Goal: Task Accomplishment & Management: Use online tool/utility

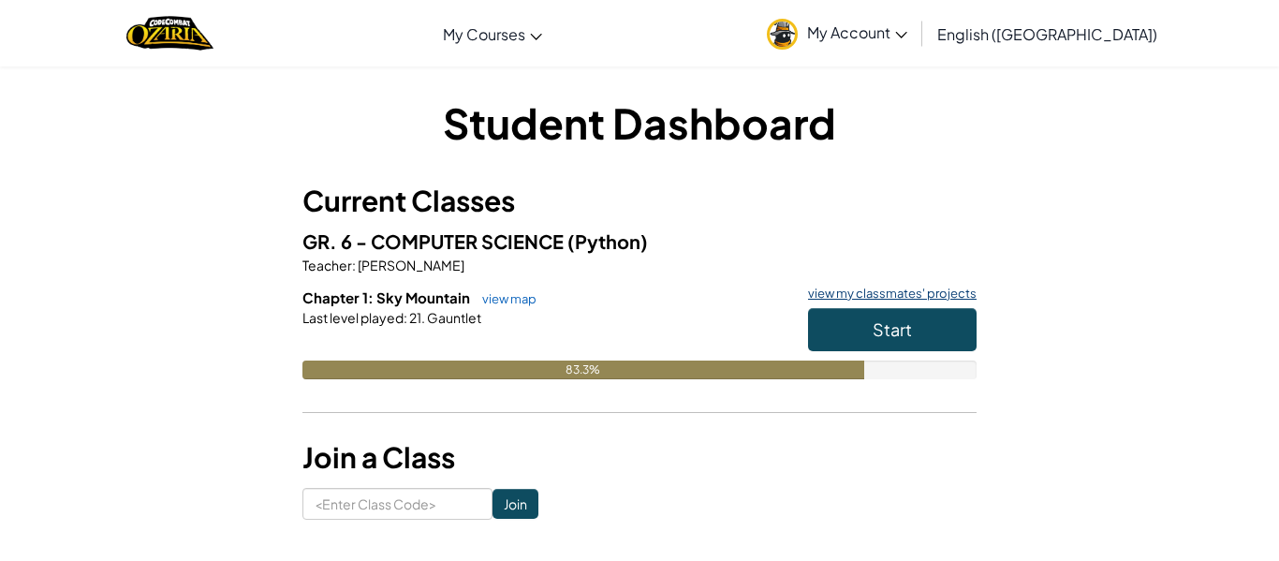
click at [878, 299] on link "view my classmates' projects" at bounding box center [887, 293] width 178 height 12
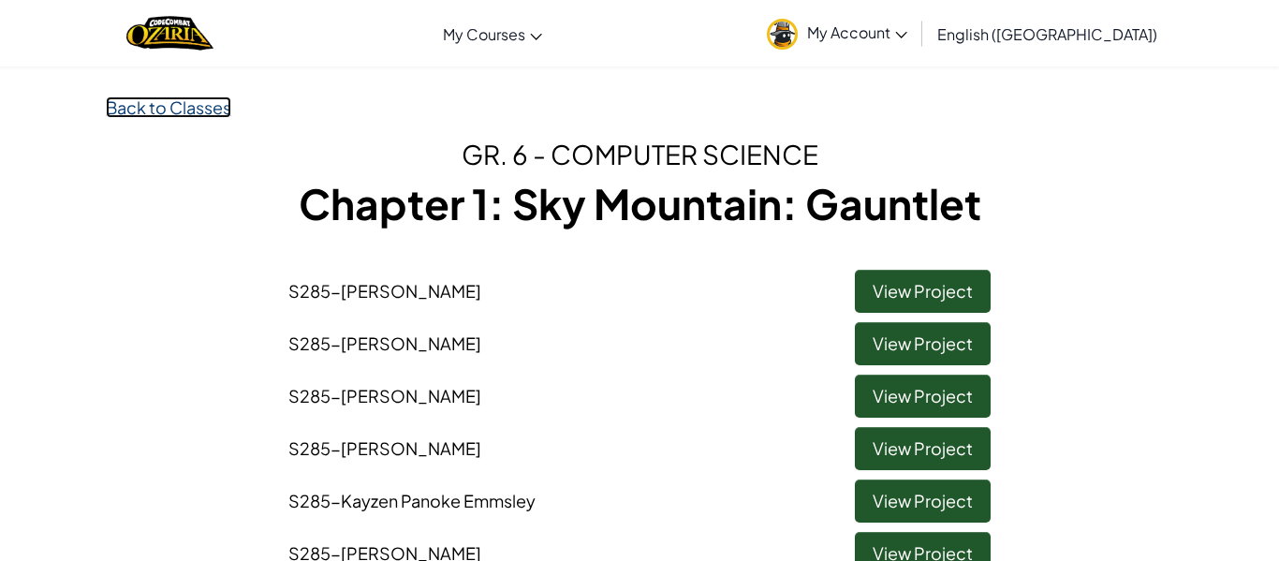
click at [131, 106] on link "Back to Classes" at bounding box center [168, 107] width 125 height 22
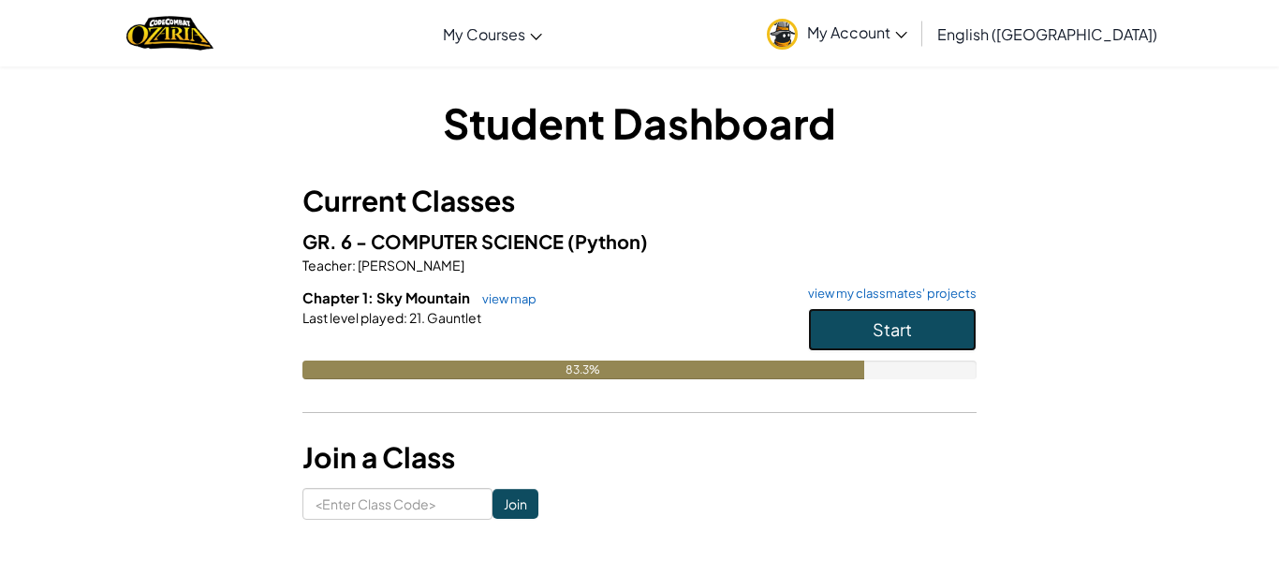
click at [923, 327] on button "Start" at bounding box center [892, 329] width 168 height 43
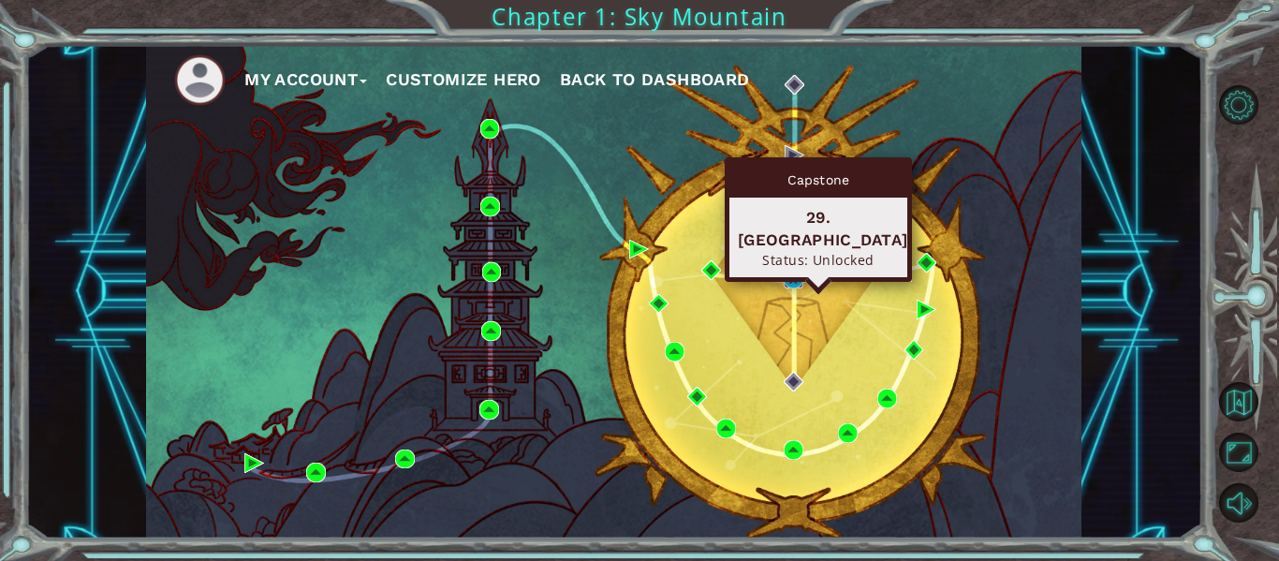
click at [797, 280] on img at bounding box center [793, 279] width 20 height 20
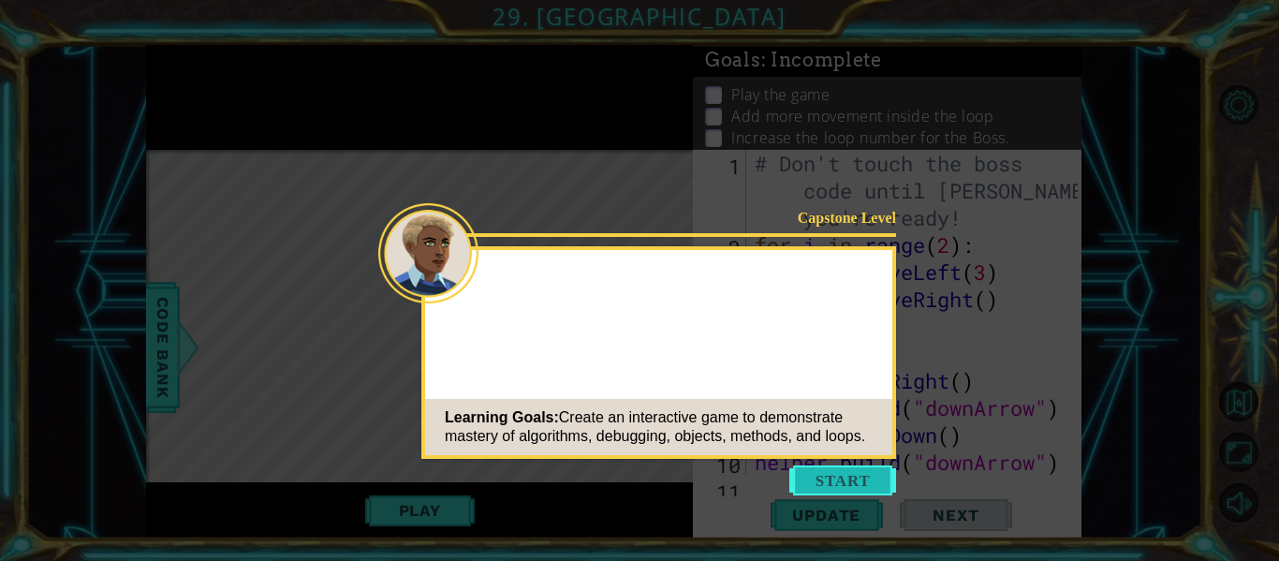
click at [822, 478] on button "Start" at bounding box center [842, 480] width 107 height 30
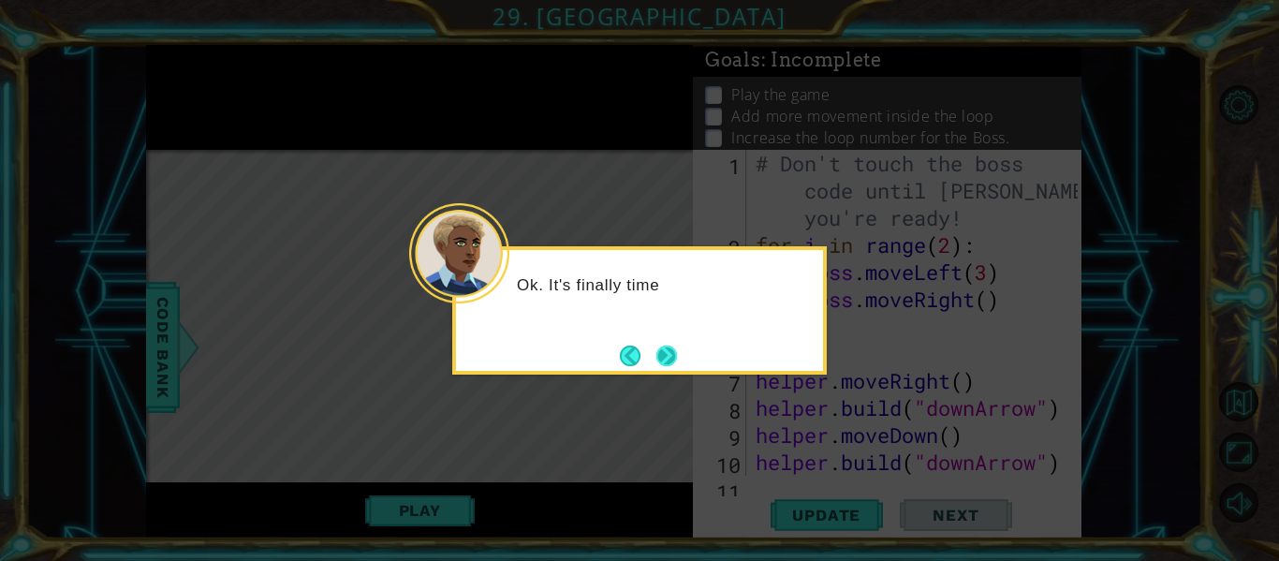
click at [665, 357] on button "Next" at bounding box center [666, 355] width 21 height 21
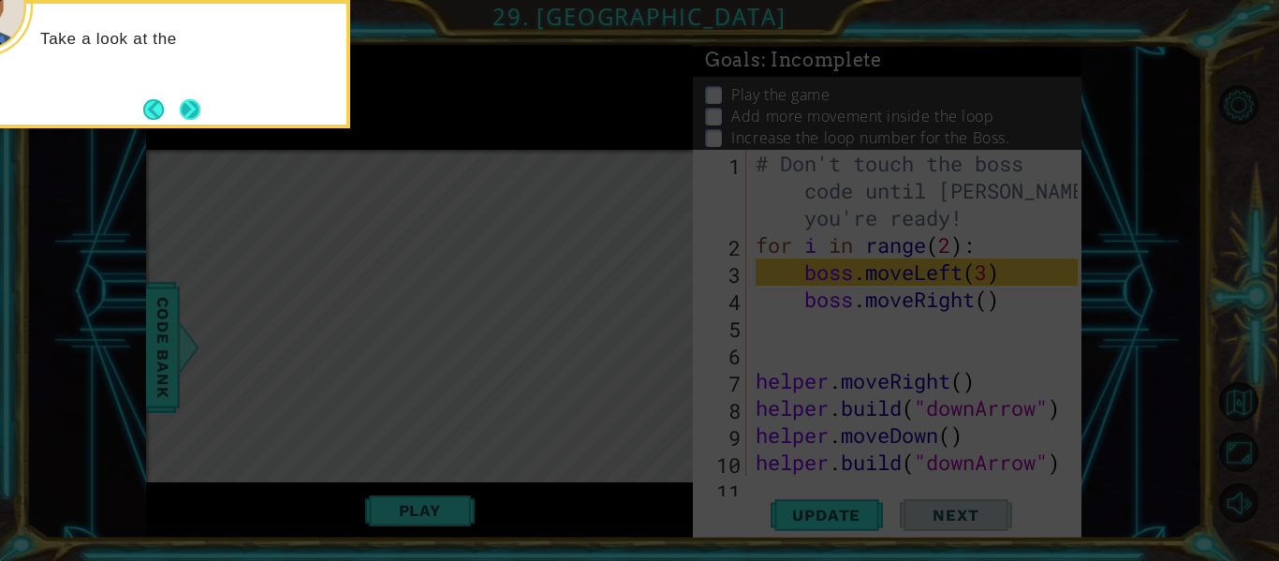
click at [200, 113] on button "Next" at bounding box center [190, 109] width 21 height 21
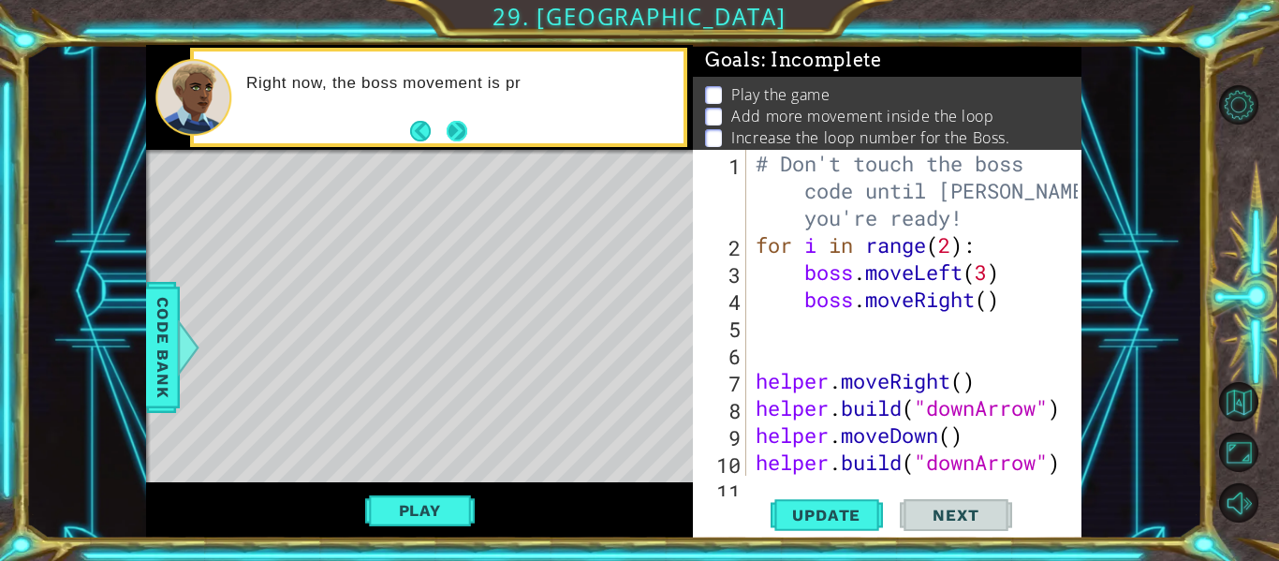
click at [461, 124] on button "Next" at bounding box center [457, 131] width 22 height 22
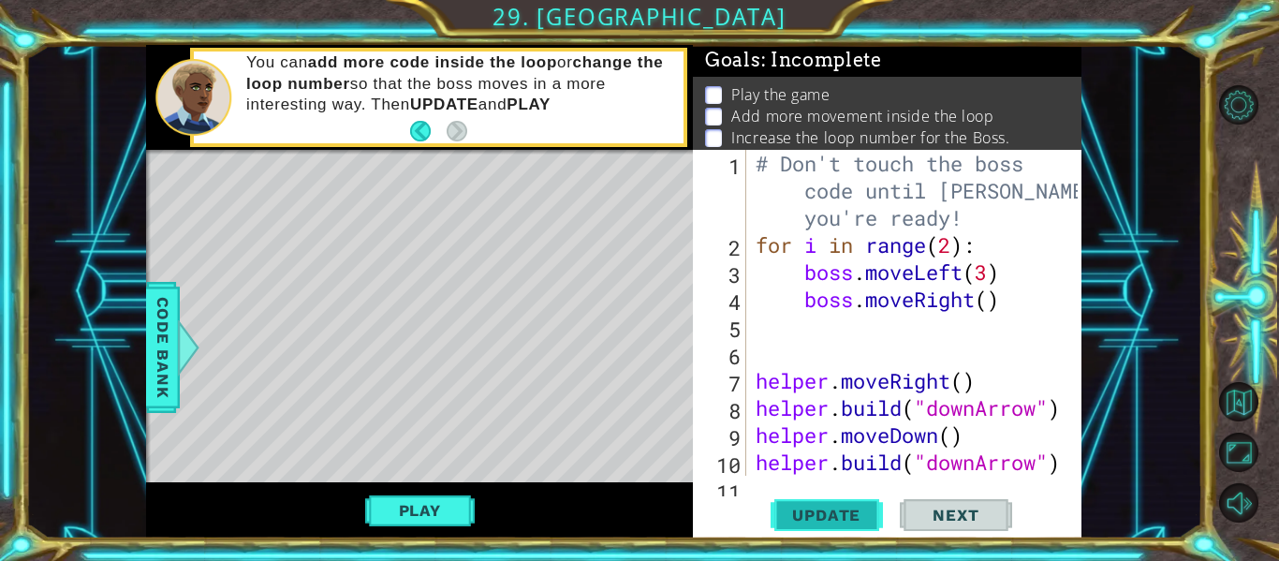
click at [787, 508] on span "Update" at bounding box center [826, 514] width 106 height 19
click at [408, 521] on button "Play" at bounding box center [420, 510] width 110 height 36
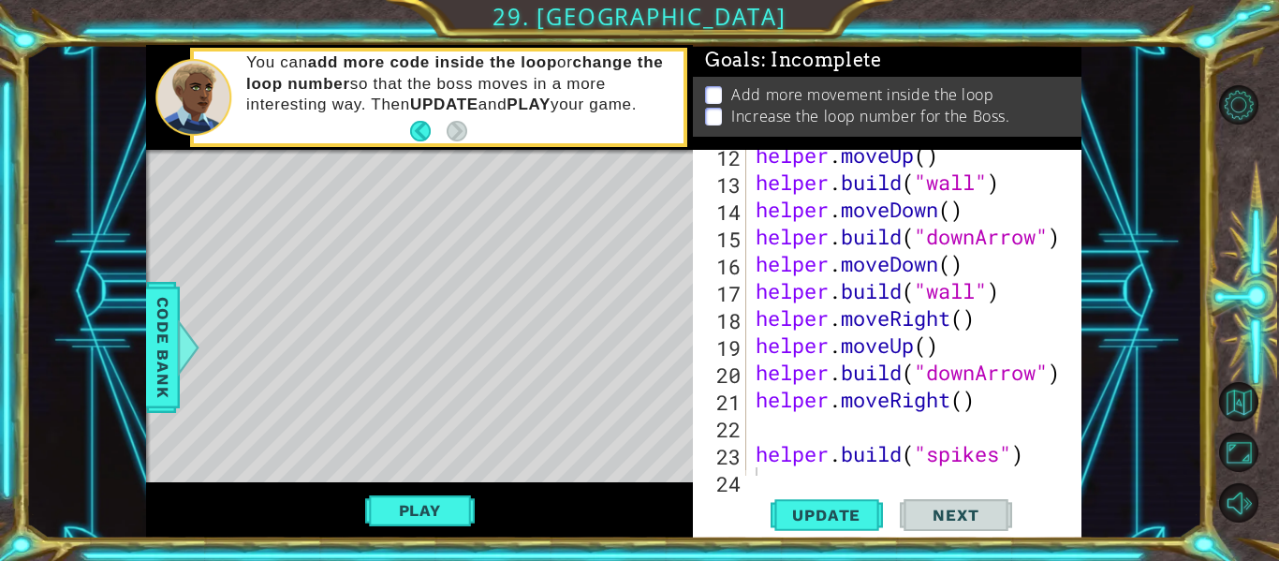
scroll to position [380, 0]
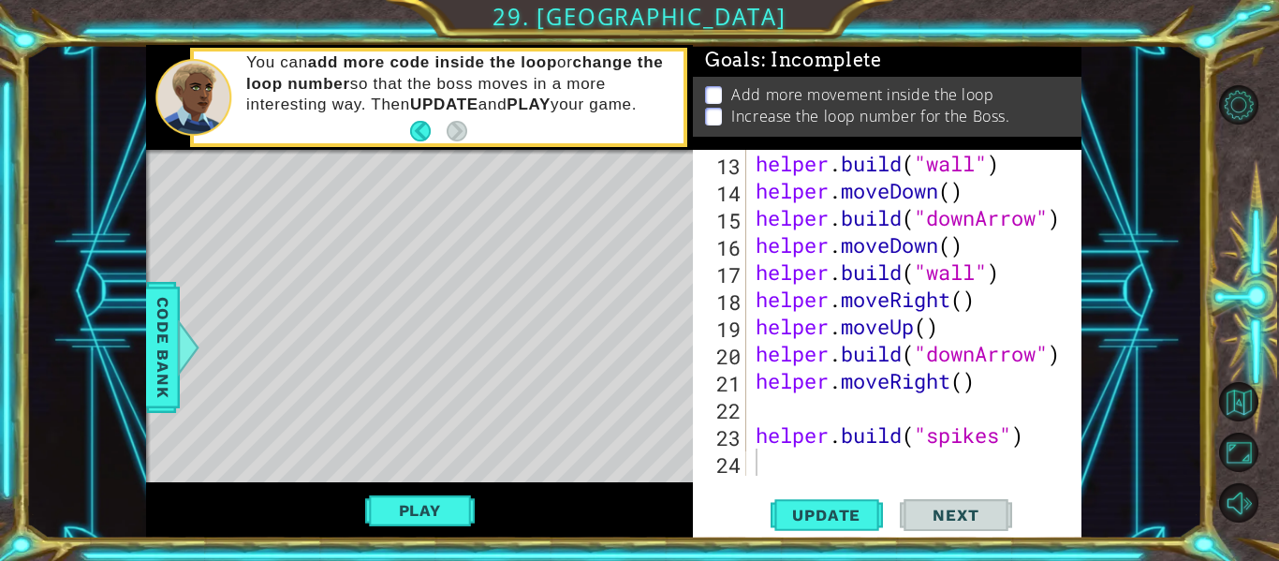
type textarea "[DOMAIN_NAME]("spikes")"
click at [752, 438] on div "helper . build ( "wall" ) helper . moveDown ( ) helper . build ( "downArrow" ) …" at bounding box center [919, 340] width 335 height 380
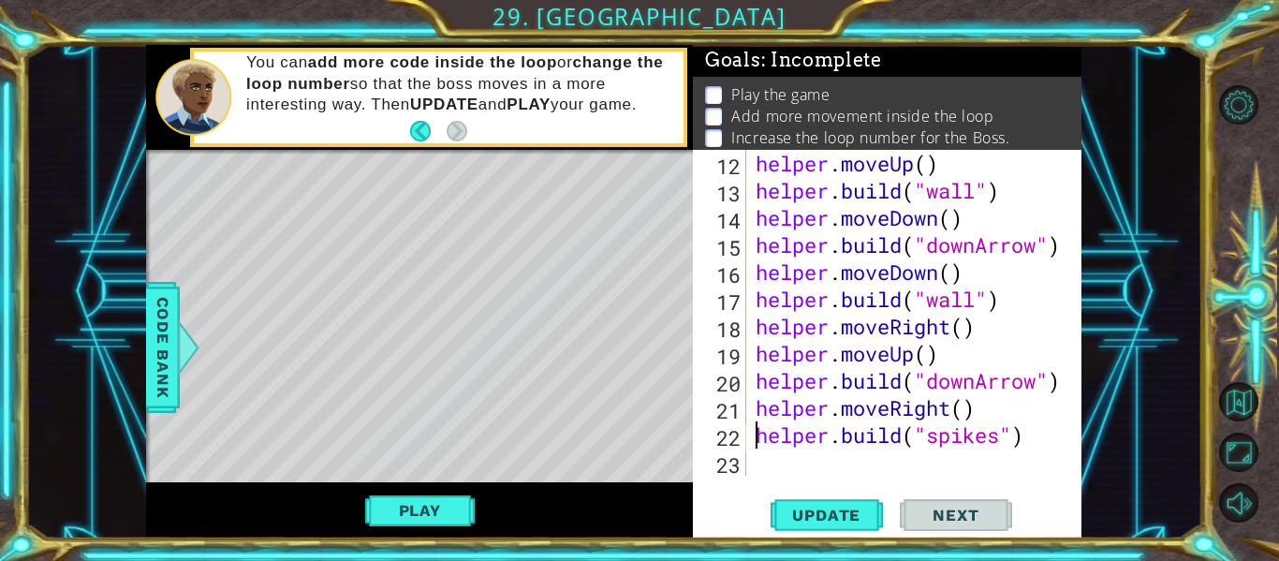
click at [772, 465] on div "helper . moveUp ( ) helper . build ( "wall" ) helper . moveDown ( ) helper . bu…" at bounding box center [919, 340] width 335 height 380
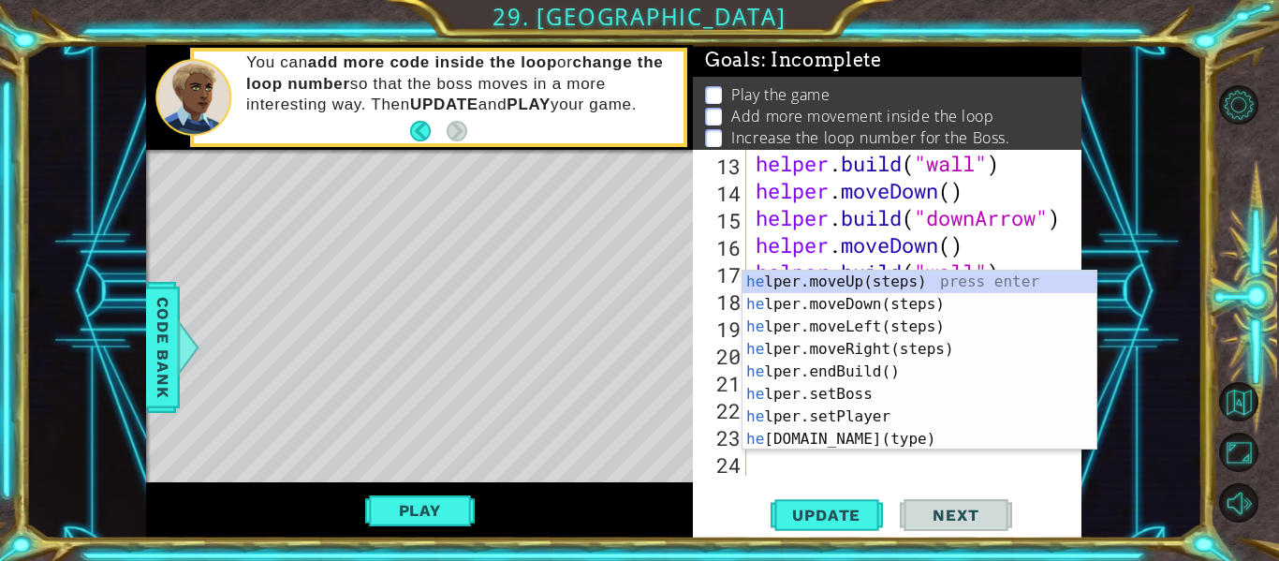
scroll to position [380, 0]
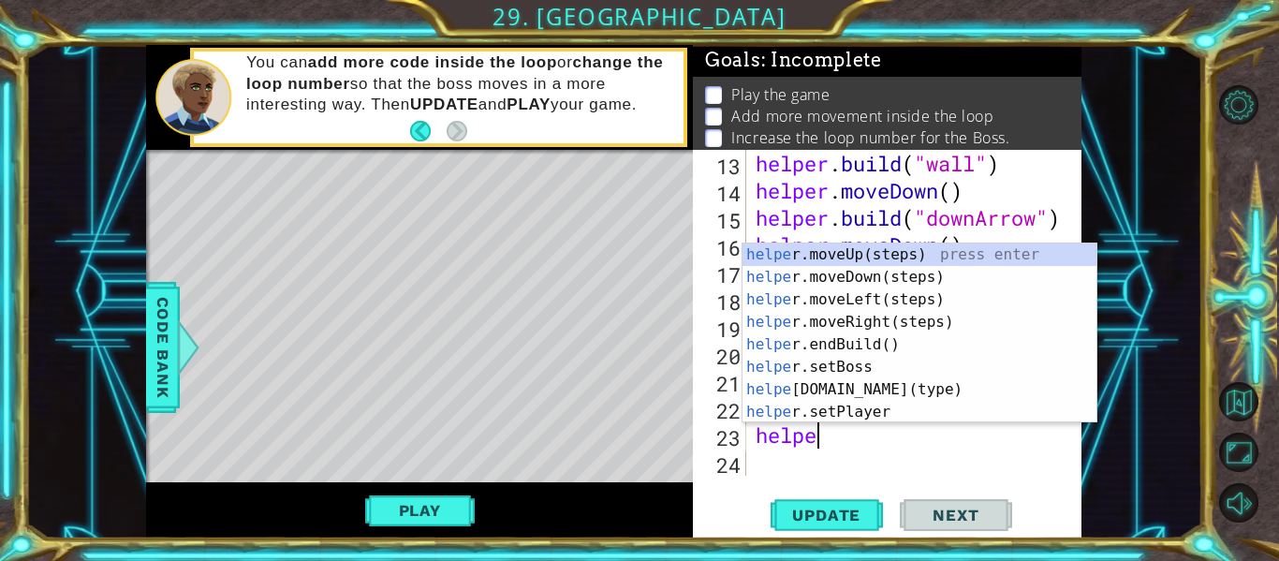
type textarea "helper"
click at [873, 281] on div "helper .moveUp(steps) press enter helper .moveDown(steps) press enter helper .m…" at bounding box center [919, 355] width 354 height 225
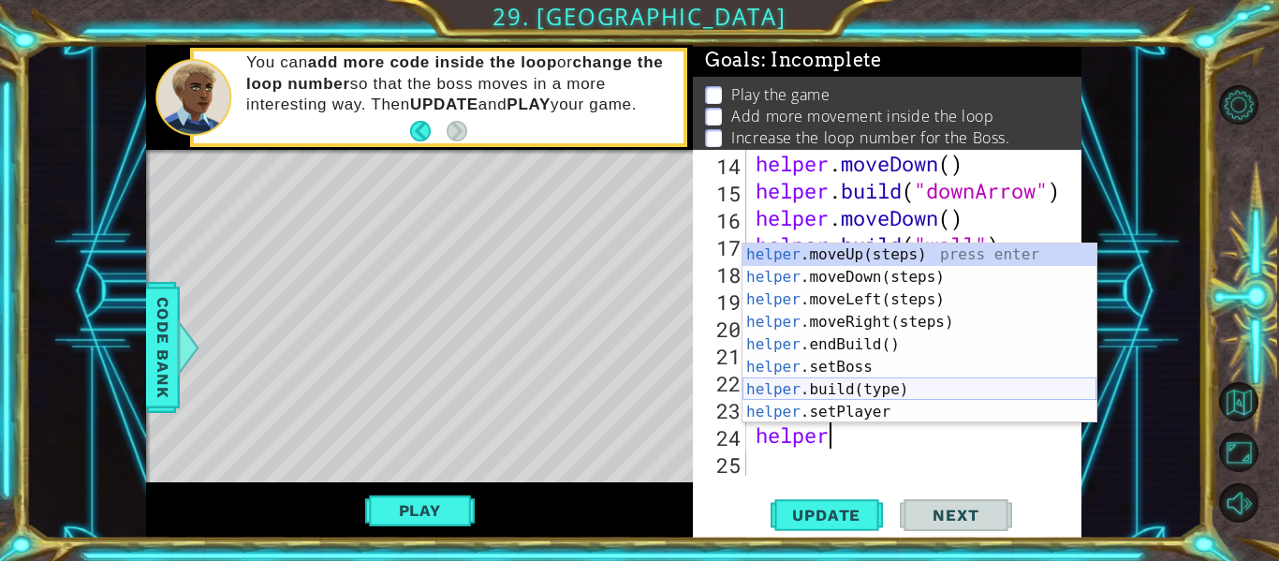
click at [879, 386] on div "helper .moveUp(steps) press enter helper .moveDown(steps) press enter helper .m…" at bounding box center [919, 355] width 354 height 225
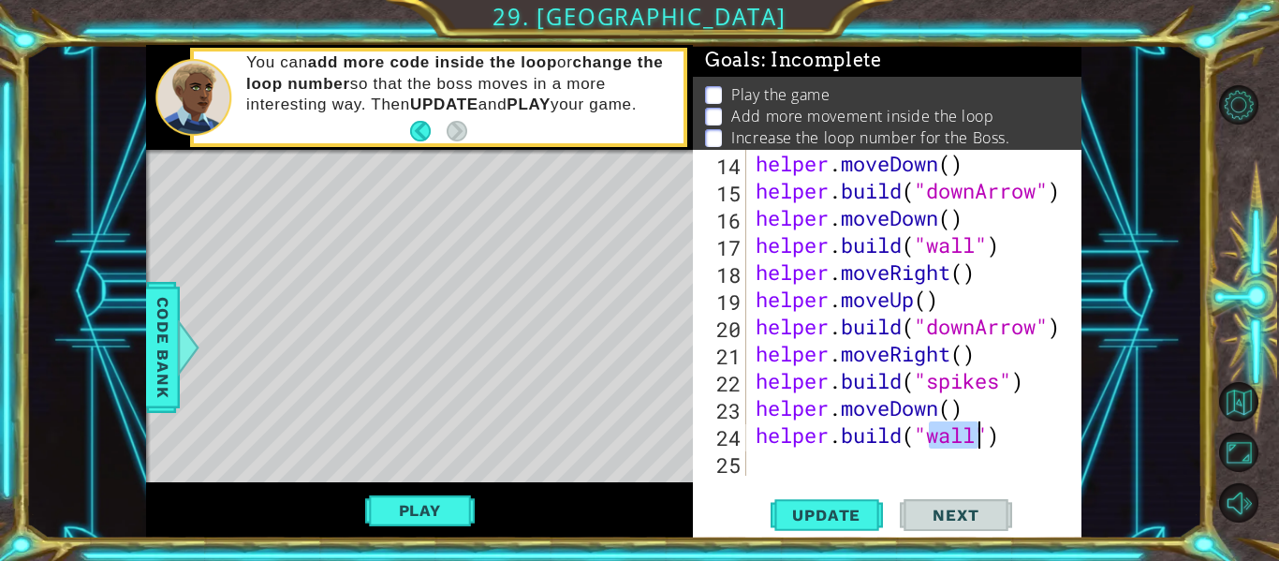
click at [1011, 444] on div "helper . moveDown ( ) helper . build ( "downArrow" ) helper . moveDown ( ) help…" at bounding box center [919, 340] width 335 height 380
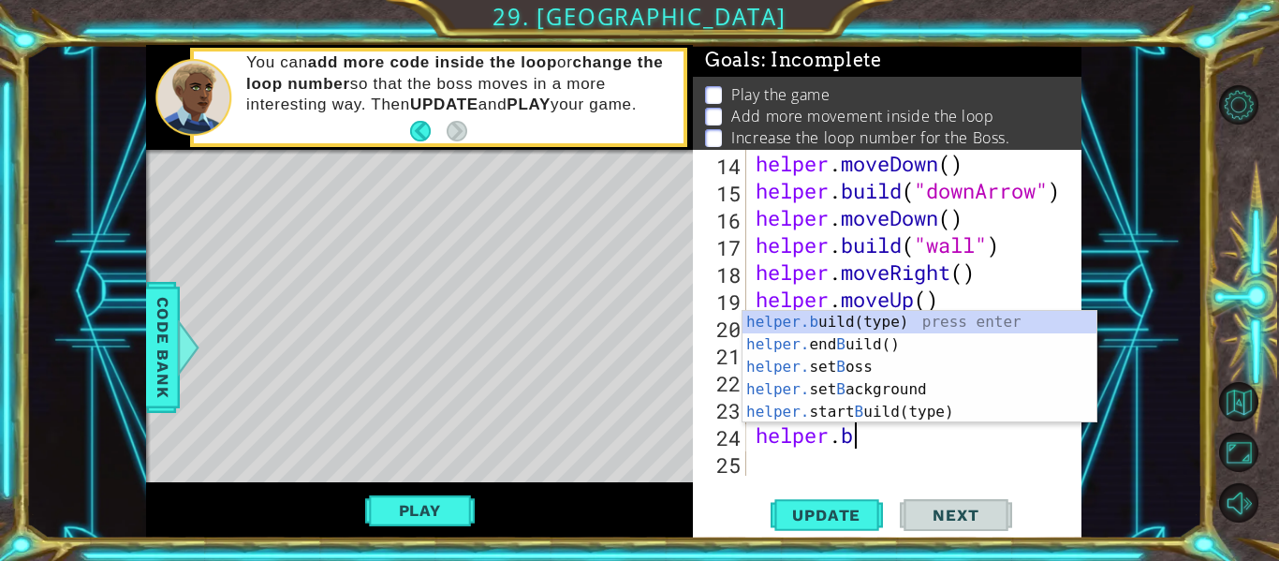
type textarea "helper."
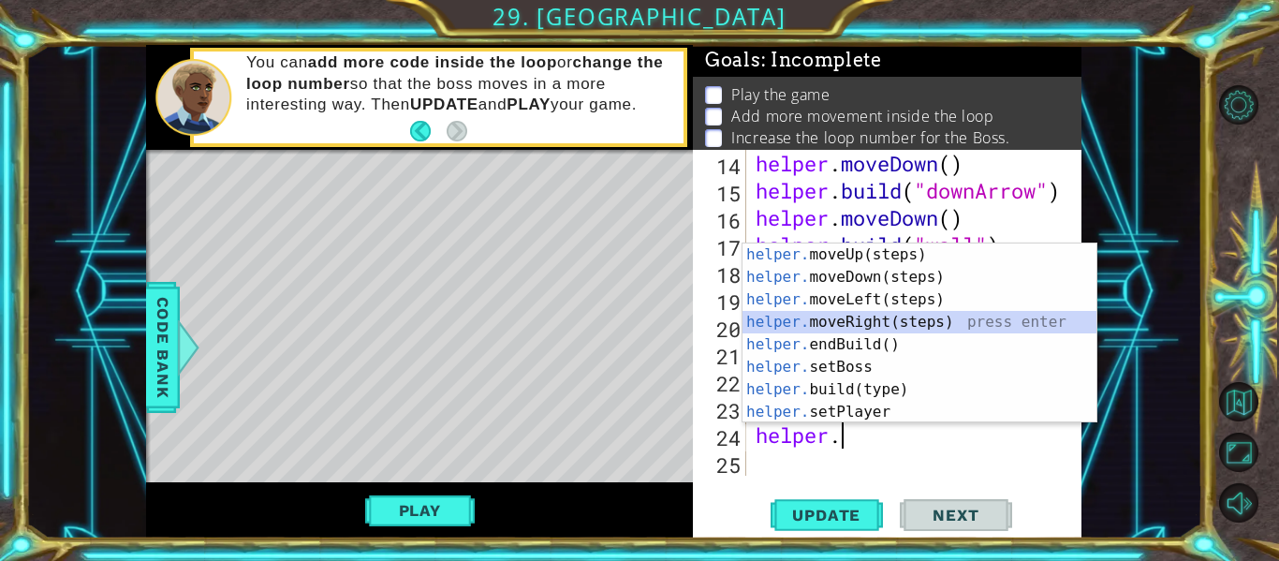
click at [986, 316] on div "helper. moveUp(steps) press enter helper. moveDown(steps) press enter helper. m…" at bounding box center [919, 355] width 354 height 225
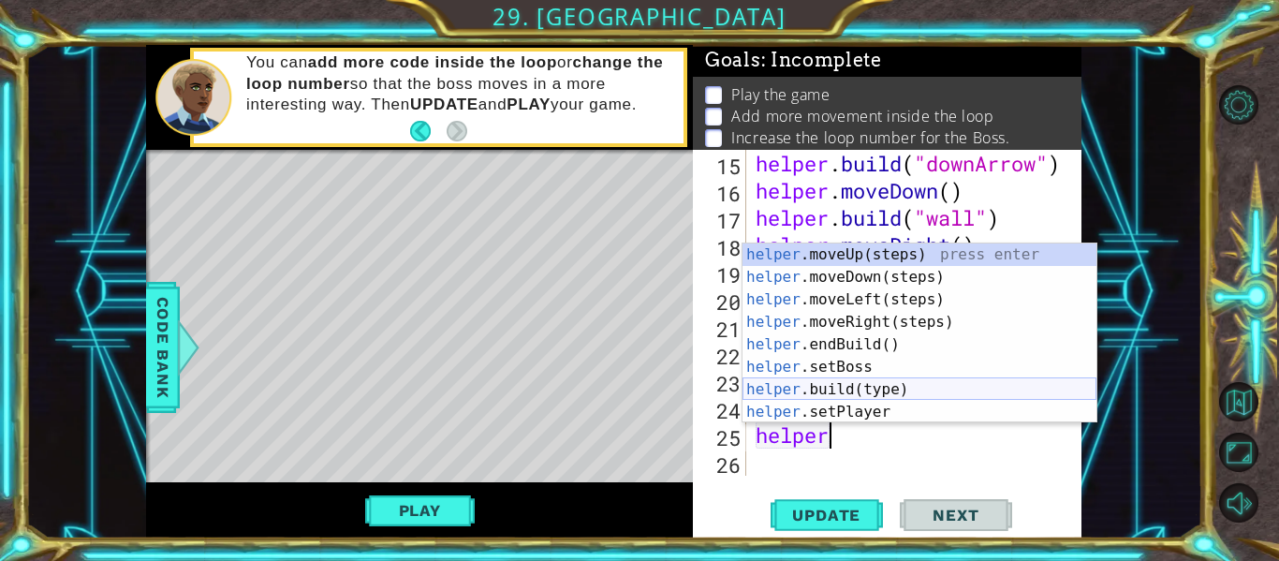
click at [941, 389] on div "helper .moveUp(steps) press enter helper .moveDown(steps) press enter helper .m…" at bounding box center [919, 355] width 354 height 225
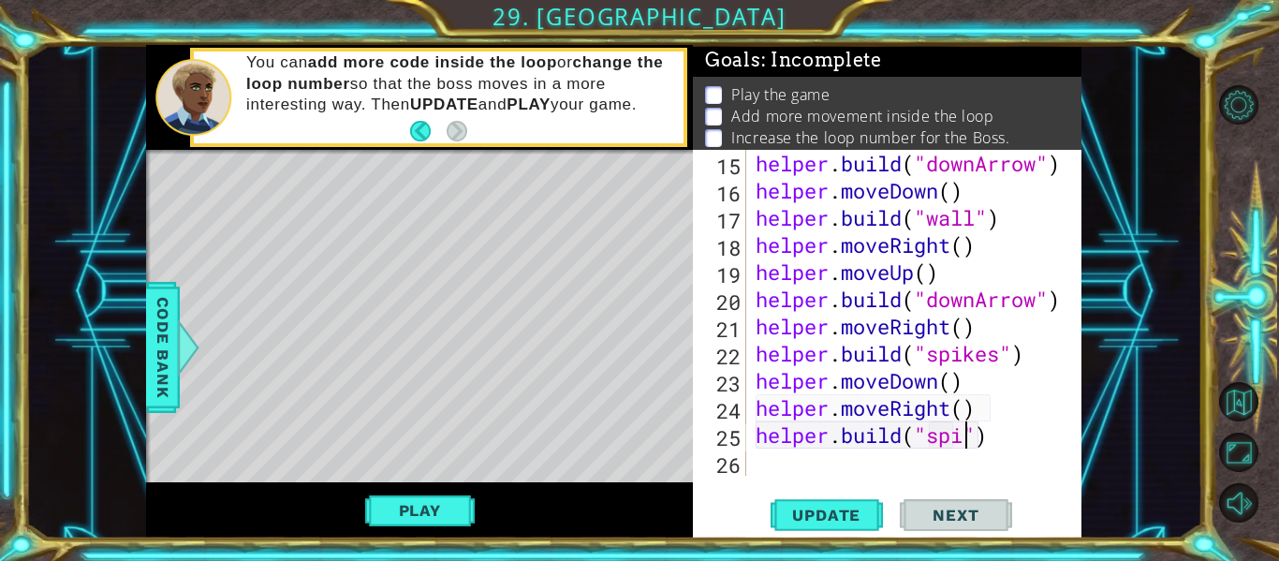
type textarea "[DOMAIN_NAME]("spike")"
click at [773, 462] on div "helper . build ( "downArrow" ) helper . moveDown ( ) helper . build ( "wall" ) …" at bounding box center [919, 340] width 335 height 380
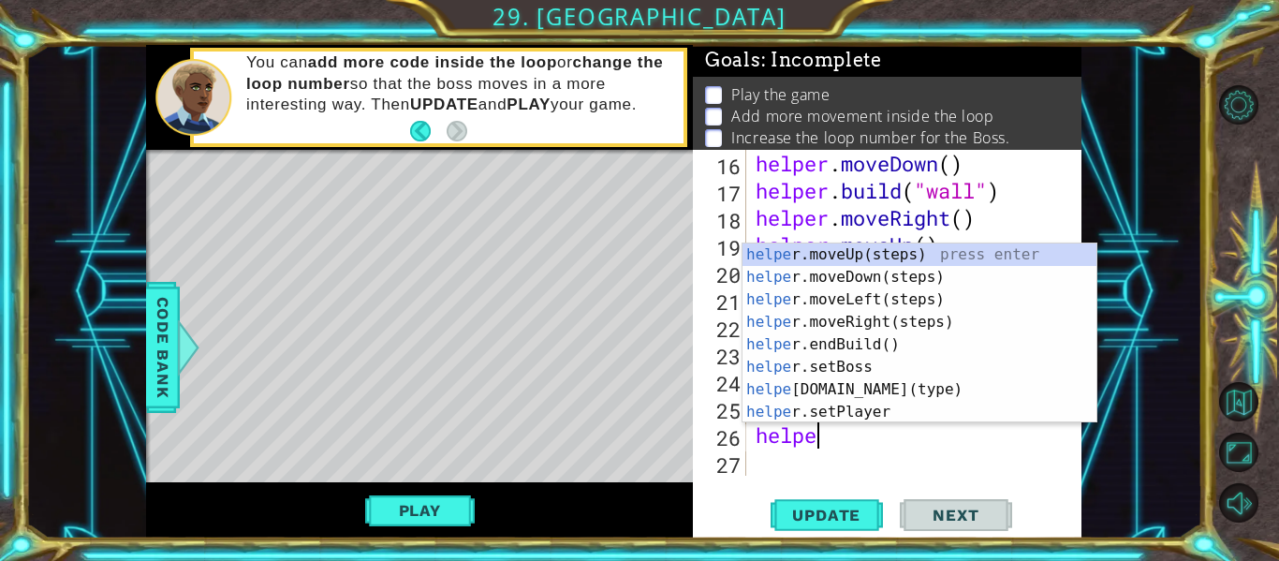
scroll to position [0, 3]
click at [832, 382] on div "helper .moveUp(steps) press enter helper .moveDown(steps) press enter helper .m…" at bounding box center [919, 355] width 354 height 225
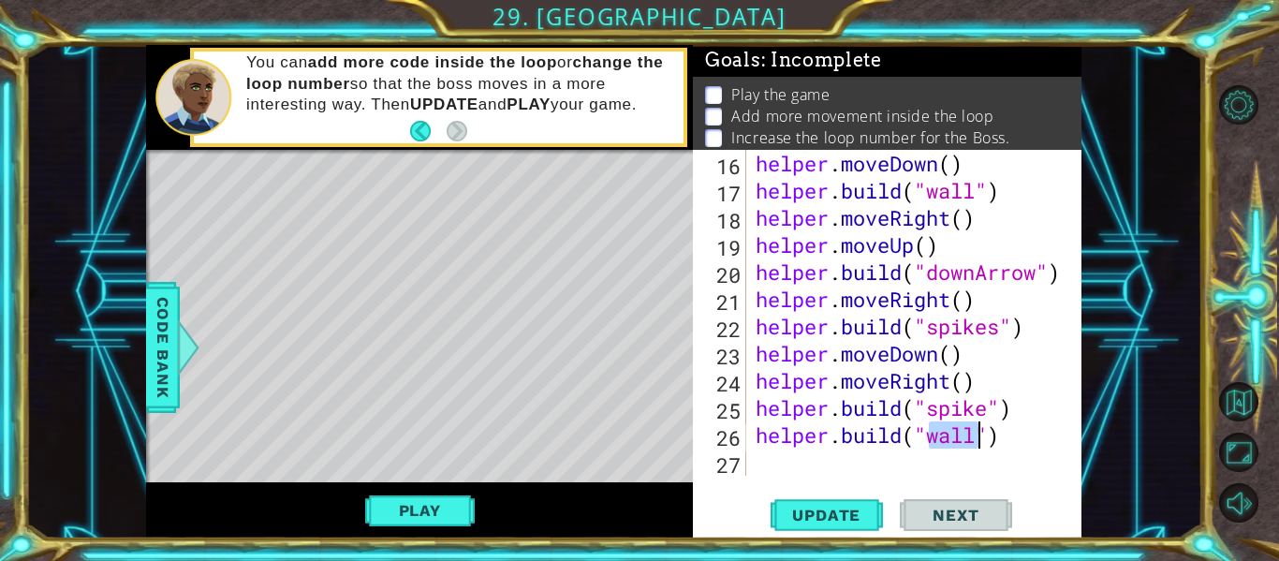
click at [1021, 407] on div "helper . moveDown ( ) helper . build ( "wall" ) helper . moveRight ( ) helper .…" at bounding box center [919, 340] width 335 height 380
type textarea "[DOMAIN_NAME]("spike")"
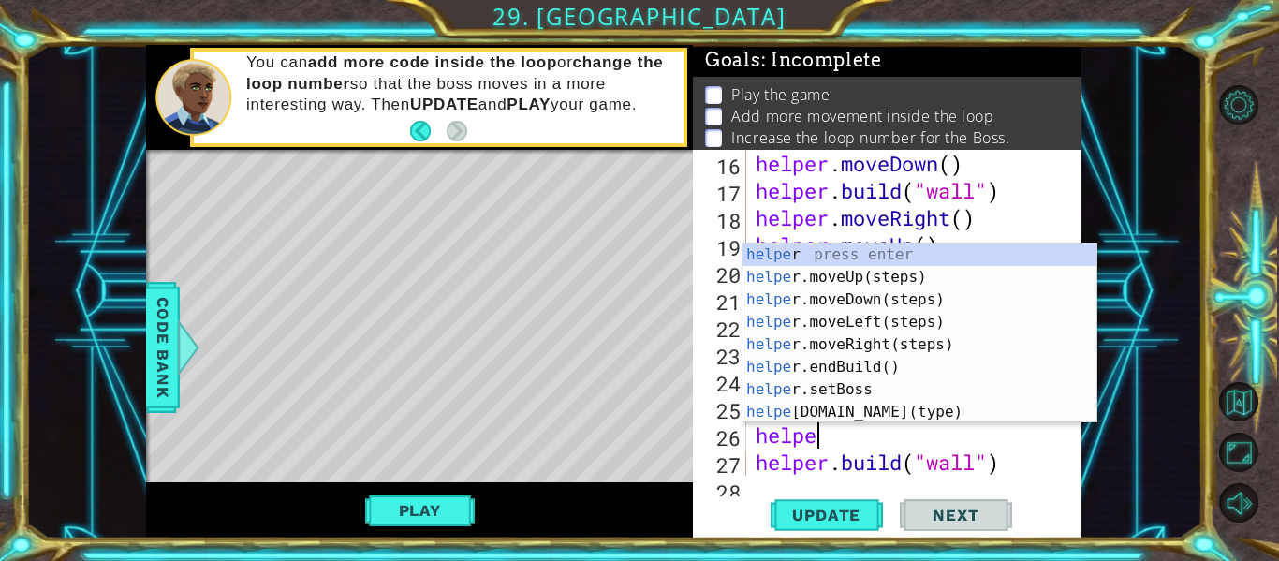
type textarea "helper"
click at [882, 289] on div "helper press enter helper .moveUp(steps) press enter helper .moveDown(steps) pr…" at bounding box center [919, 355] width 354 height 225
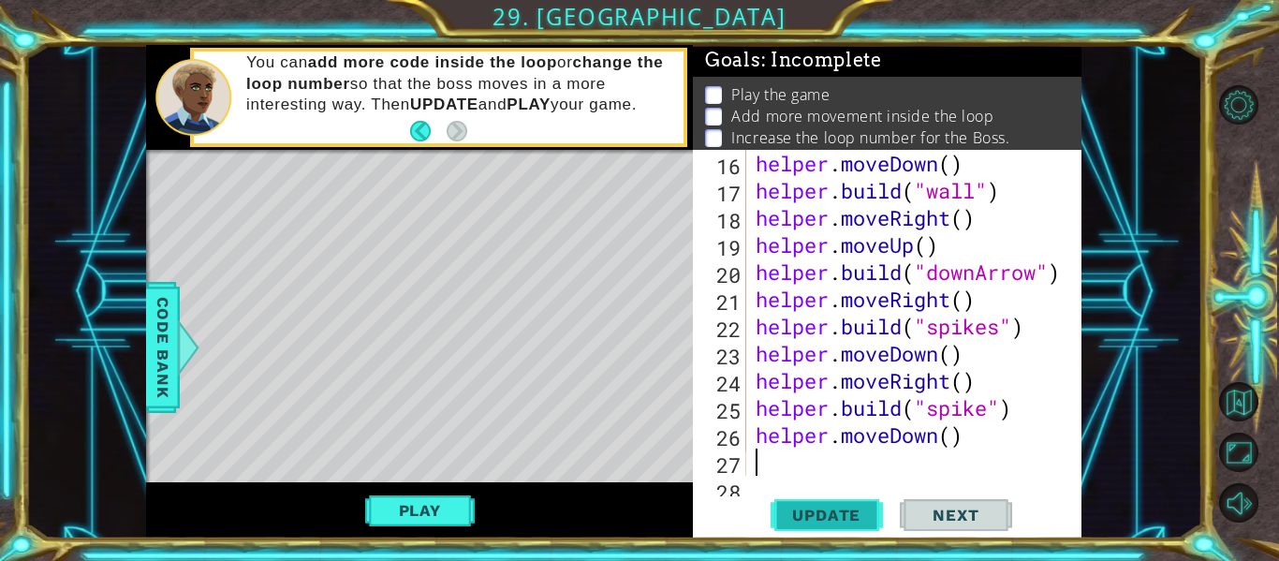
click at [837, 519] on span "Update" at bounding box center [826, 514] width 106 height 19
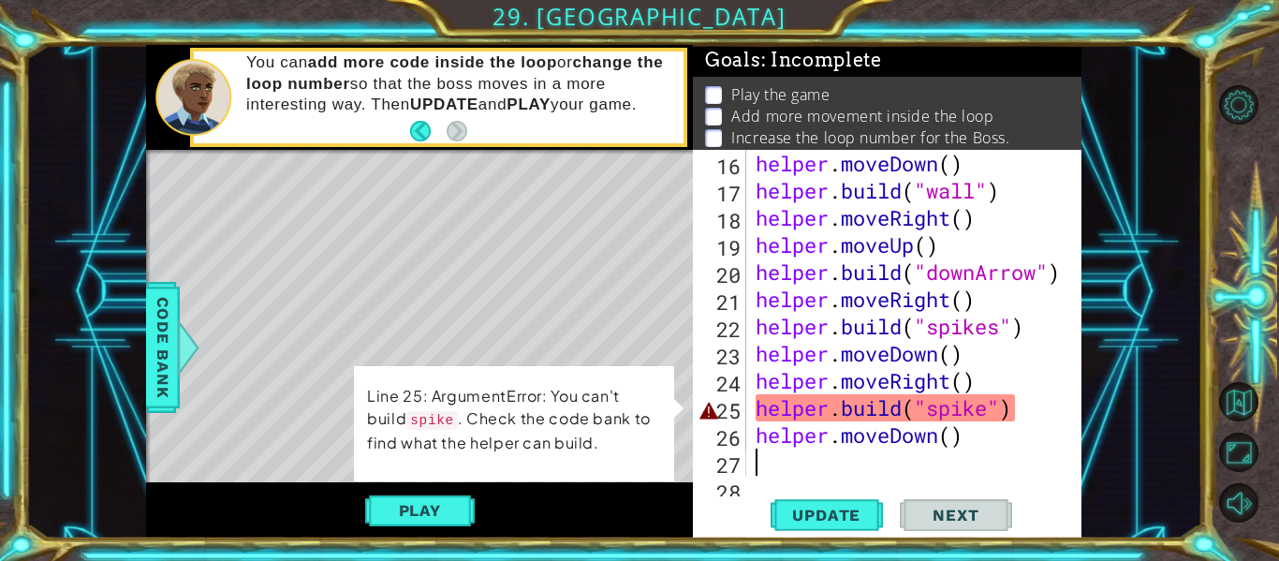
click at [836, 477] on div "16 17 18 19 20 21 22 23 24 25 26 27 28 helper . moveDown ( ) helper . build ( "…" at bounding box center [887, 344] width 388 height 388
click at [990, 415] on div "helper . moveDown ( ) helper . build ( "wall" ) helper . moveRight ( ) helper .…" at bounding box center [919, 340] width 335 height 380
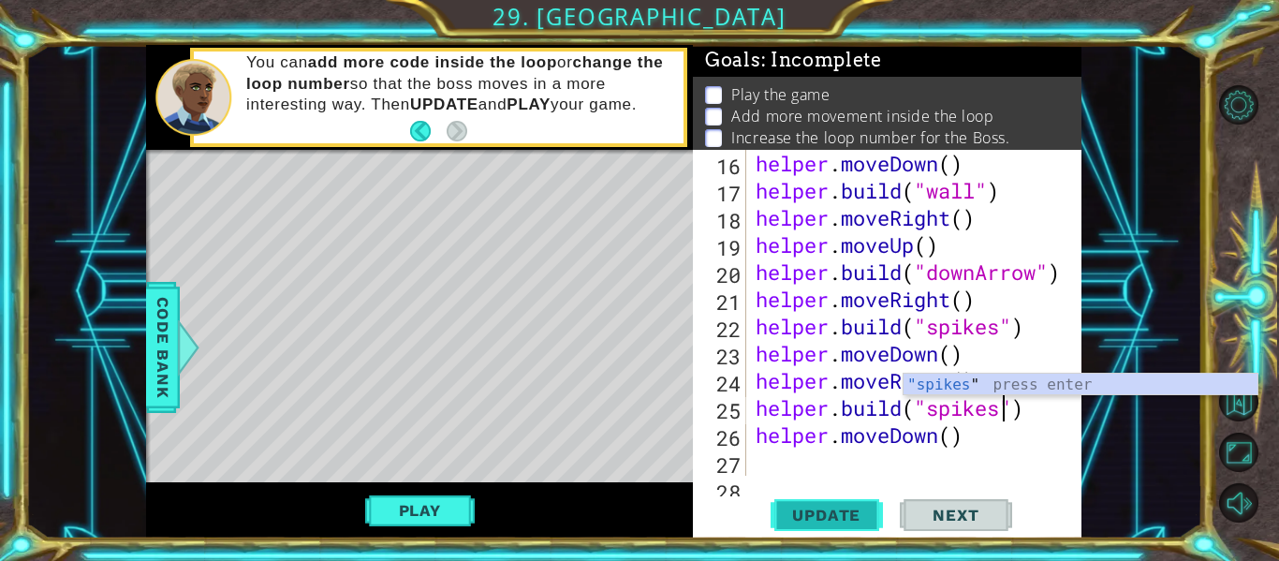
type textarea "[DOMAIN_NAME]("spikes")"
click at [867, 509] on span "Update" at bounding box center [826, 514] width 106 height 19
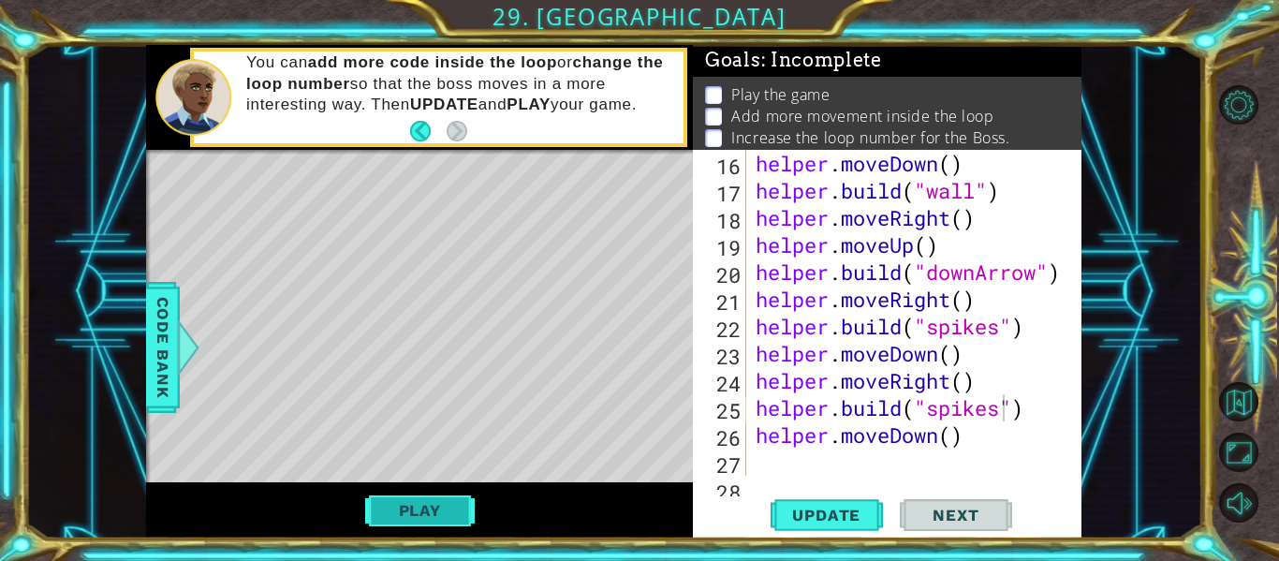
click at [421, 497] on button "Play" at bounding box center [420, 510] width 110 height 36
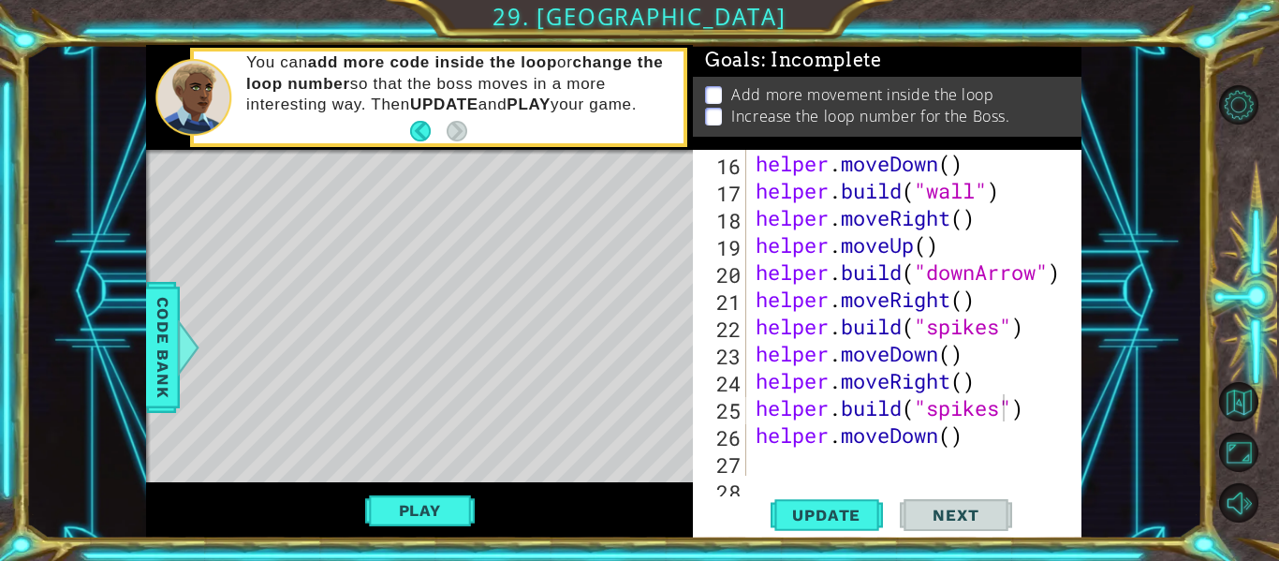
click at [798, 452] on div "helper . moveDown ( ) helper . build ( "wall" ) helper . moveRight ( ) helper .…" at bounding box center [919, 340] width 335 height 380
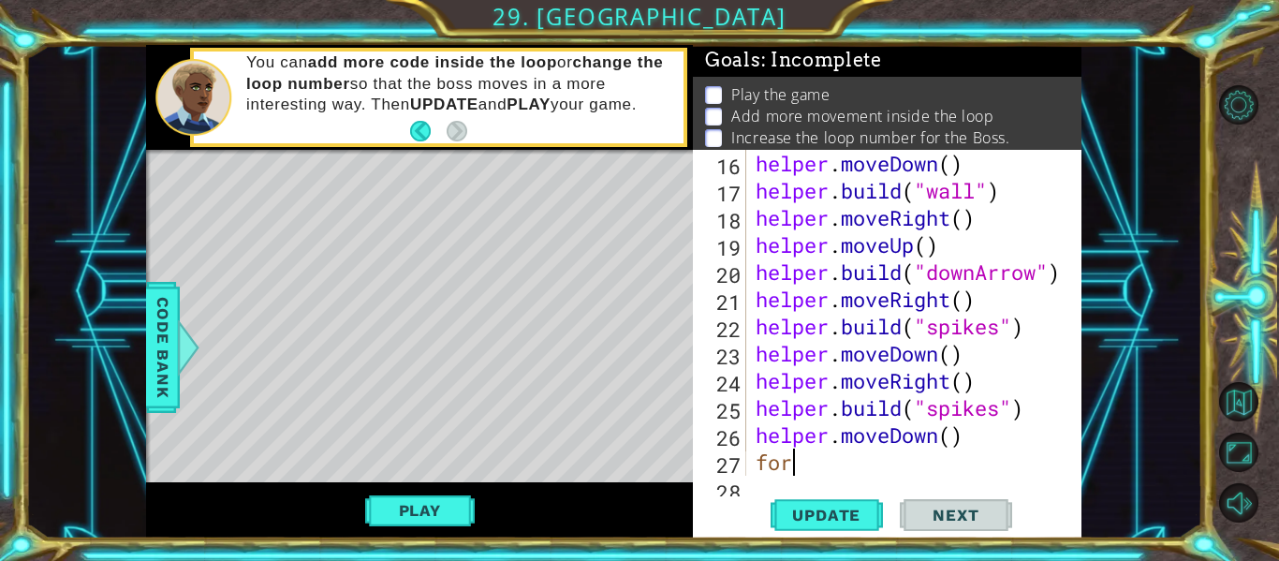
scroll to position [0, 0]
type textarea "f"
type textarea "helper.moveDown()"
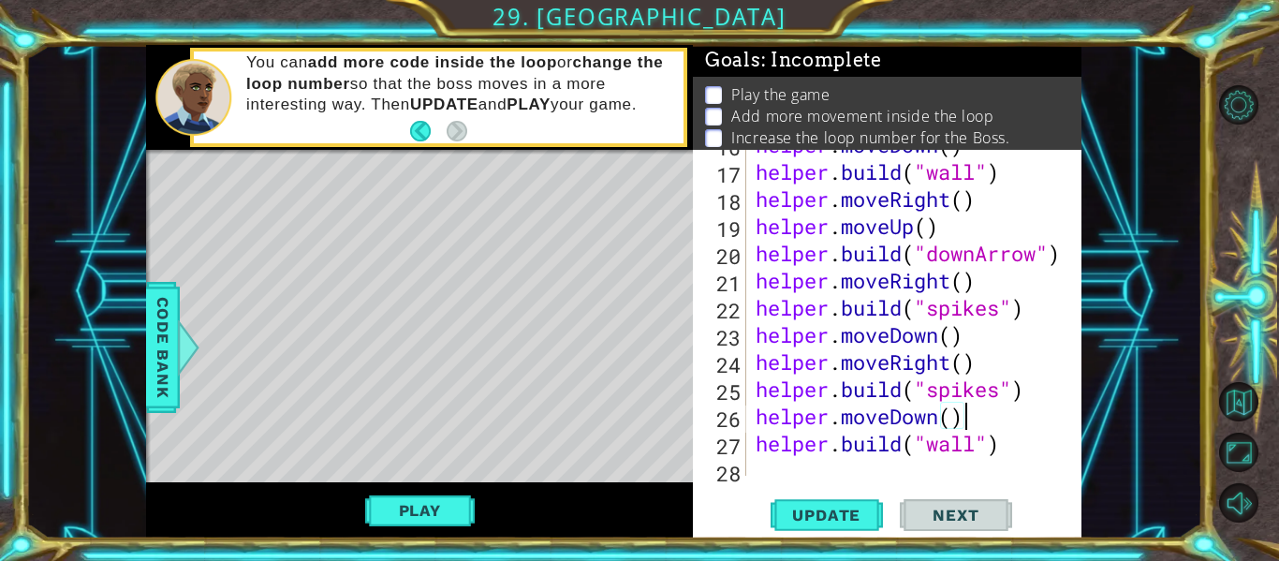
scroll to position [489, 0]
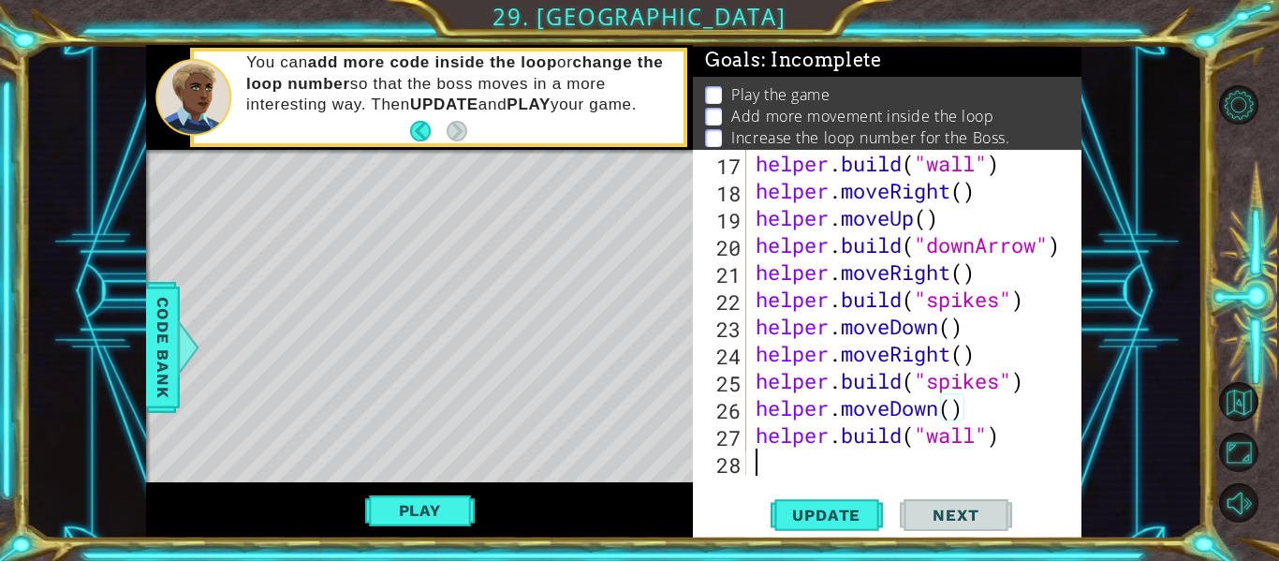
click at [769, 463] on div "helper . build ( "wall" ) helper . moveRight ( ) helper . moveUp ( ) helper . b…" at bounding box center [919, 340] width 335 height 380
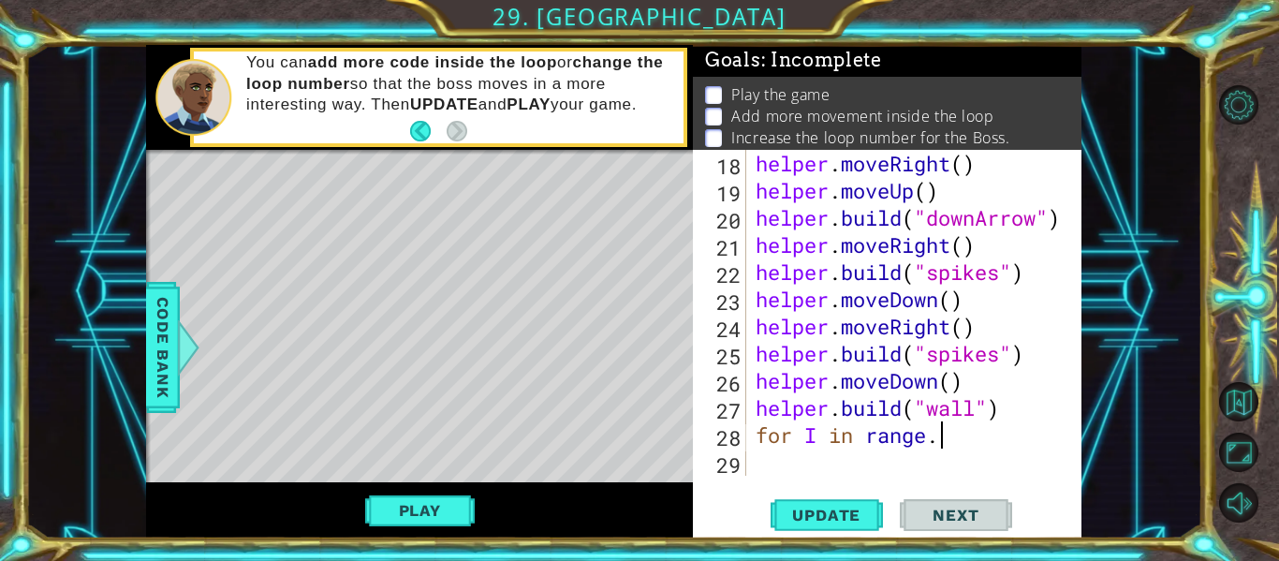
scroll to position [0, 7]
type textarea "for I in range."
click at [164, 362] on span "Code Bank" at bounding box center [163, 347] width 30 height 114
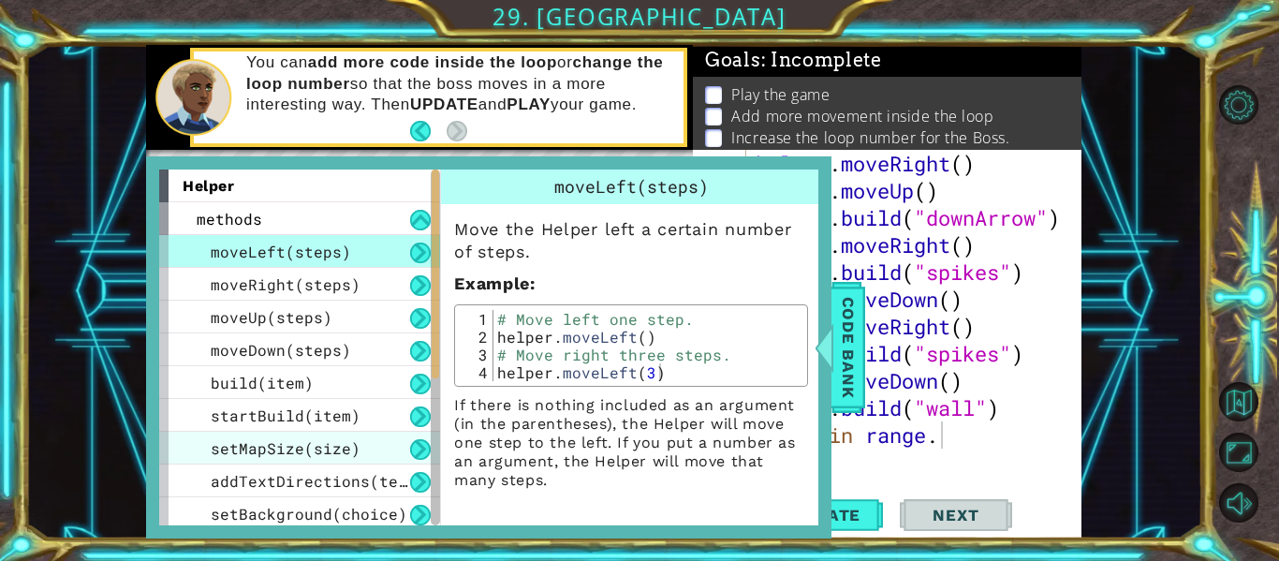
scroll to position [300, 0]
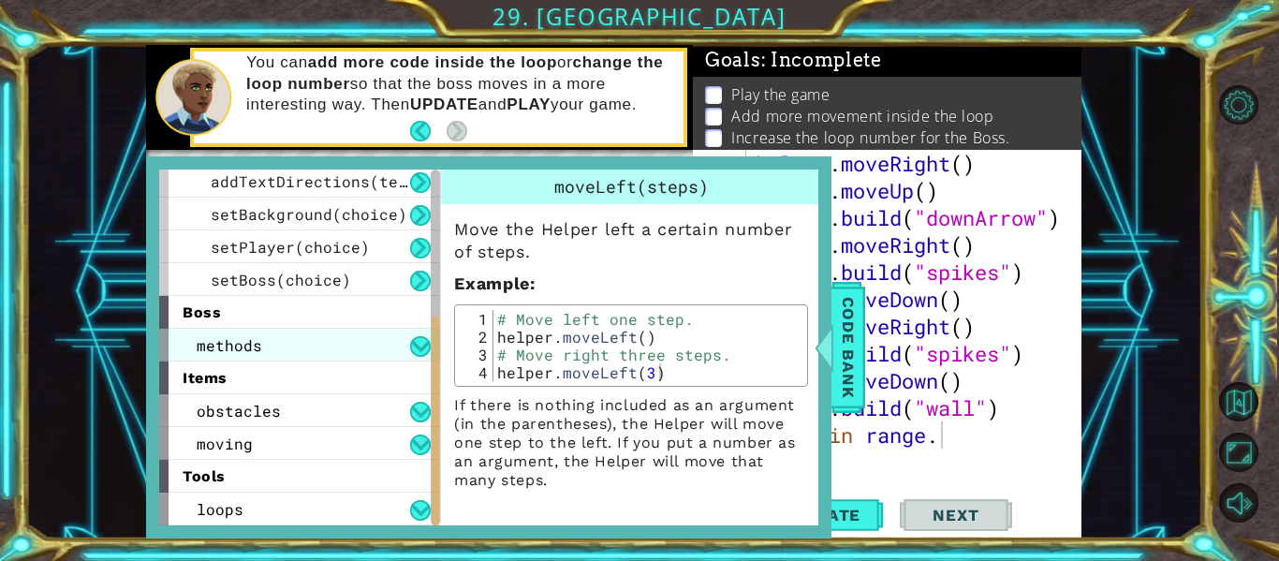
click at [263, 343] on div "methods" at bounding box center [299, 345] width 281 height 33
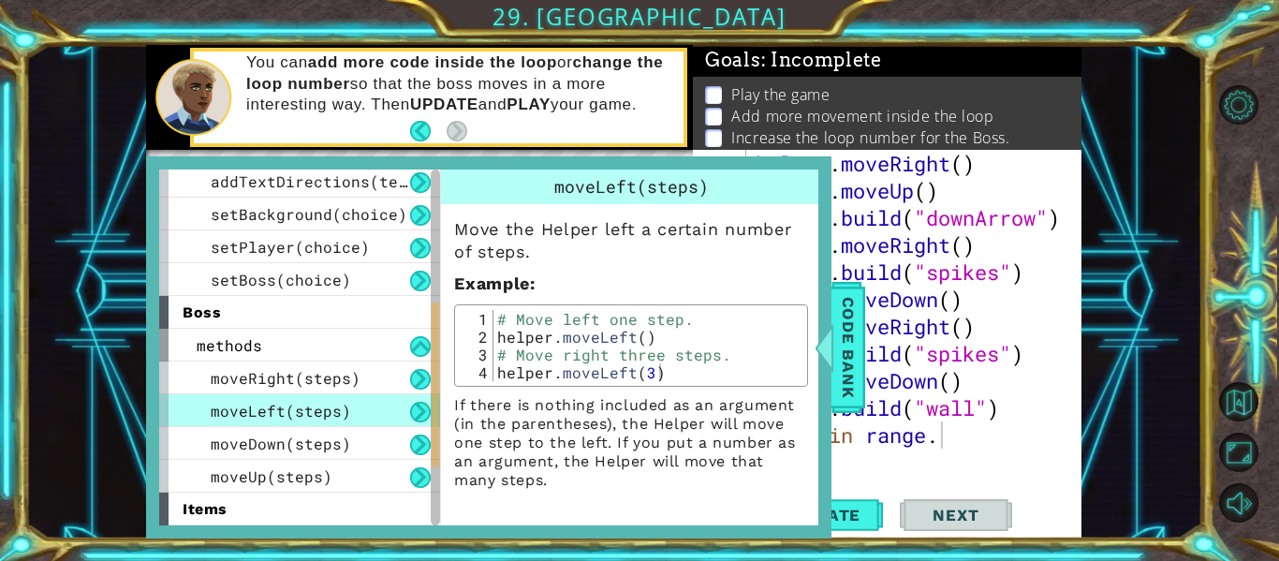
scroll to position [431, 0]
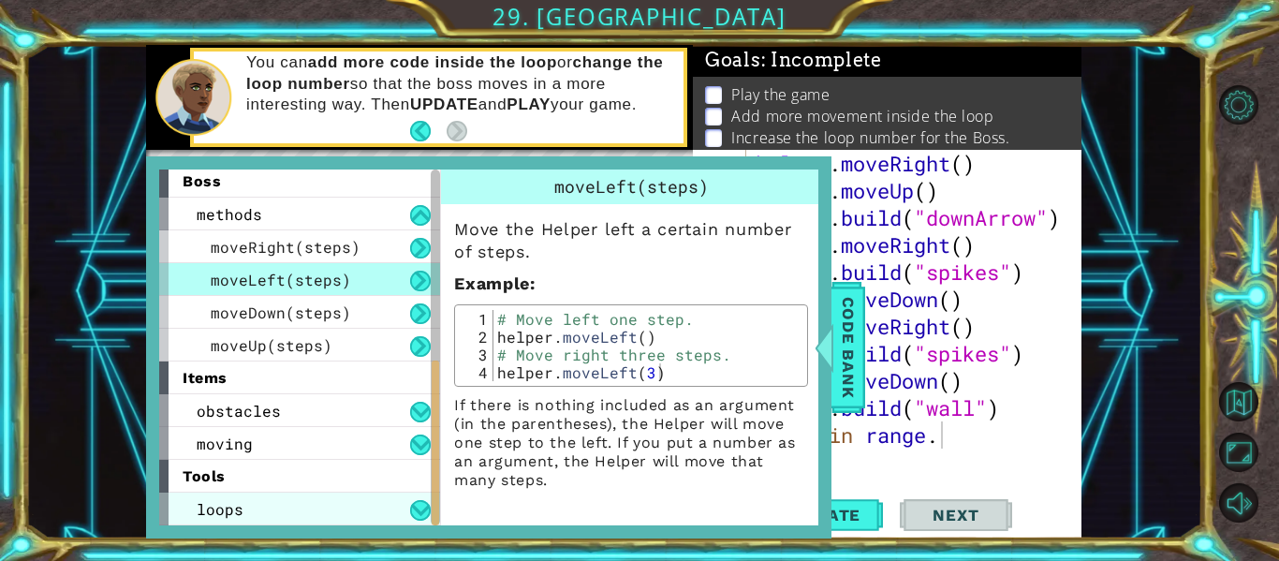
click at [239, 499] on span "loops" at bounding box center [220, 509] width 47 height 20
click at [210, 504] on span "loops" at bounding box center [220, 509] width 47 height 20
click at [302, 506] on div "loops" at bounding box center [299, 508] width 281 height 33
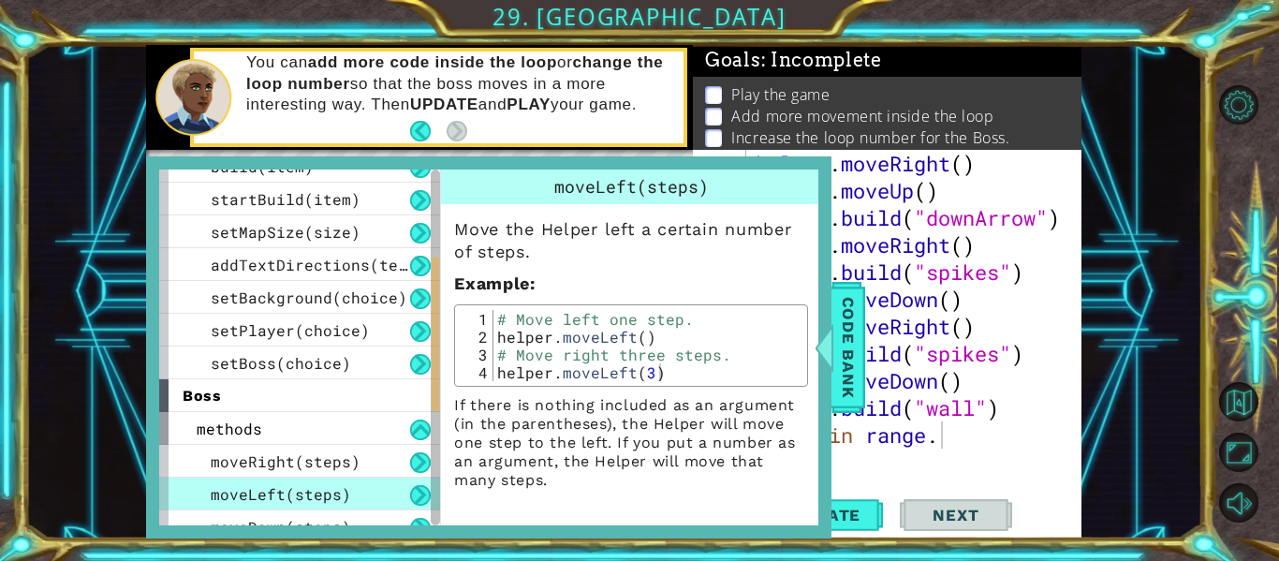
scroll to position [463, 0]
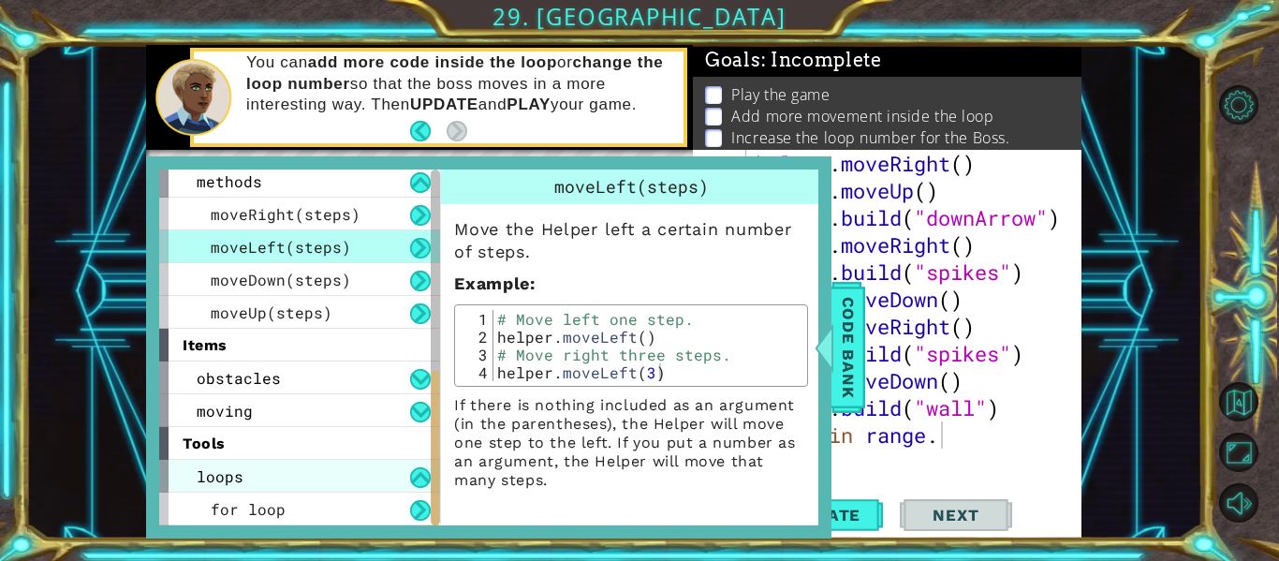
click at [302, 506] on div "for loop" at bounding box center [299, 508] width 281 height 33
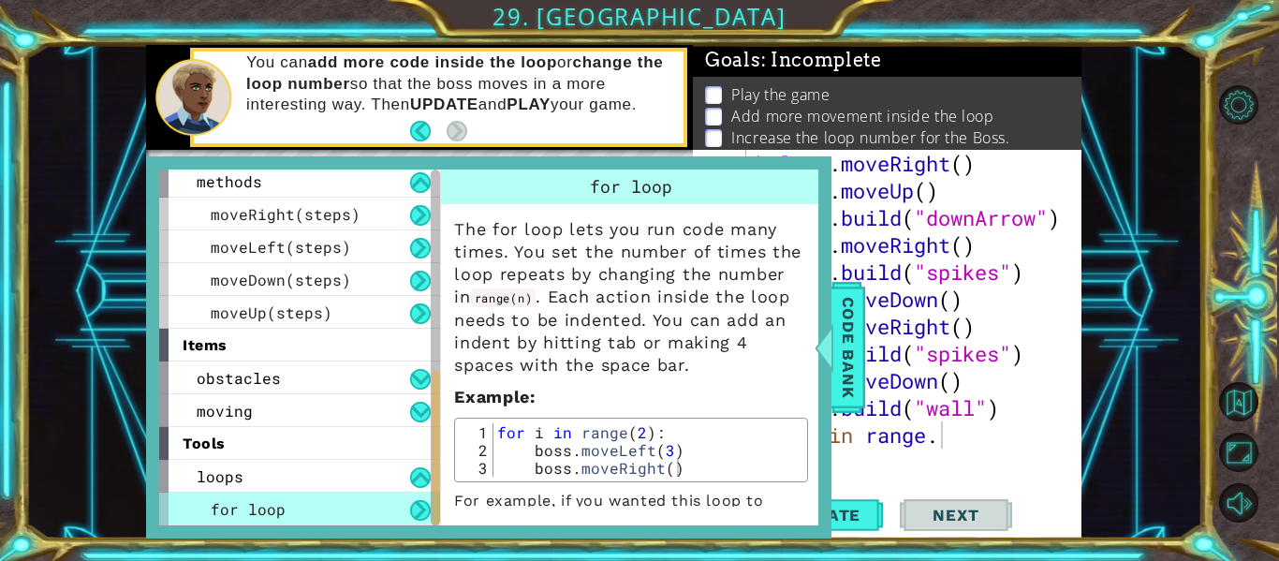
click at [969, 449] on div "helper . moveRight ( ) helper . moveUp ( ) helper . build ( "downArrow" ) helpe…" at bounding box center [919, 340] width 335 height 380
click at [939, 428] on div "helper . moveRight ( ) helper . moveUp ( ) helper . build ( "downArrow" ) helpe…" at bounding box center [919, 340] width 335 height 380
type textarea "for I in range.(3)"
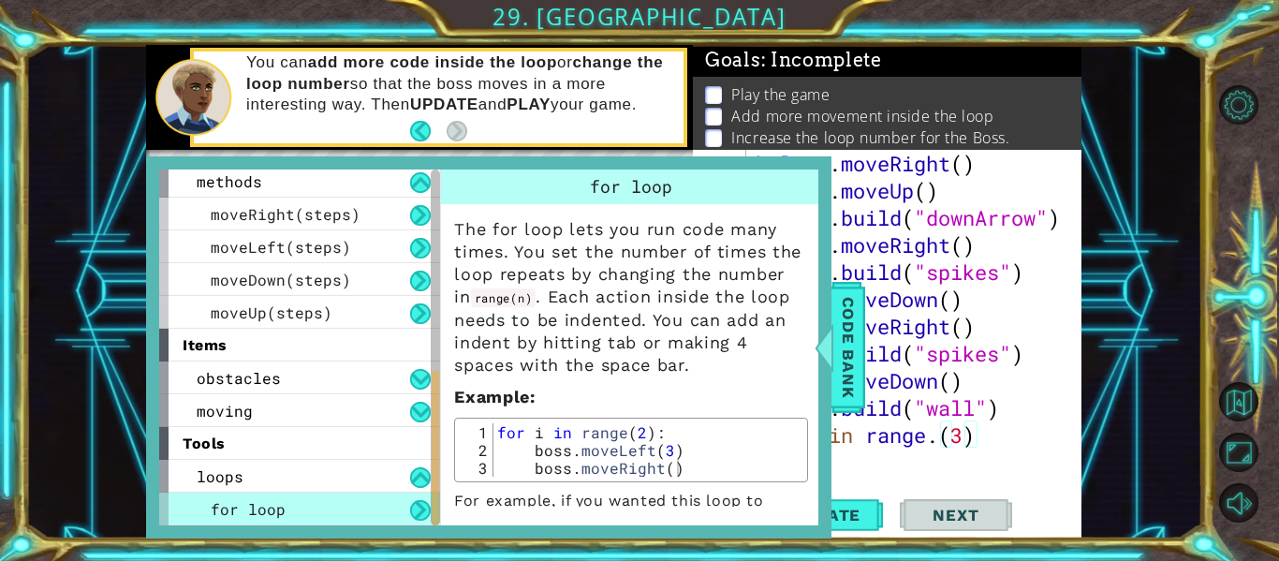
scroll to position [543, 0]
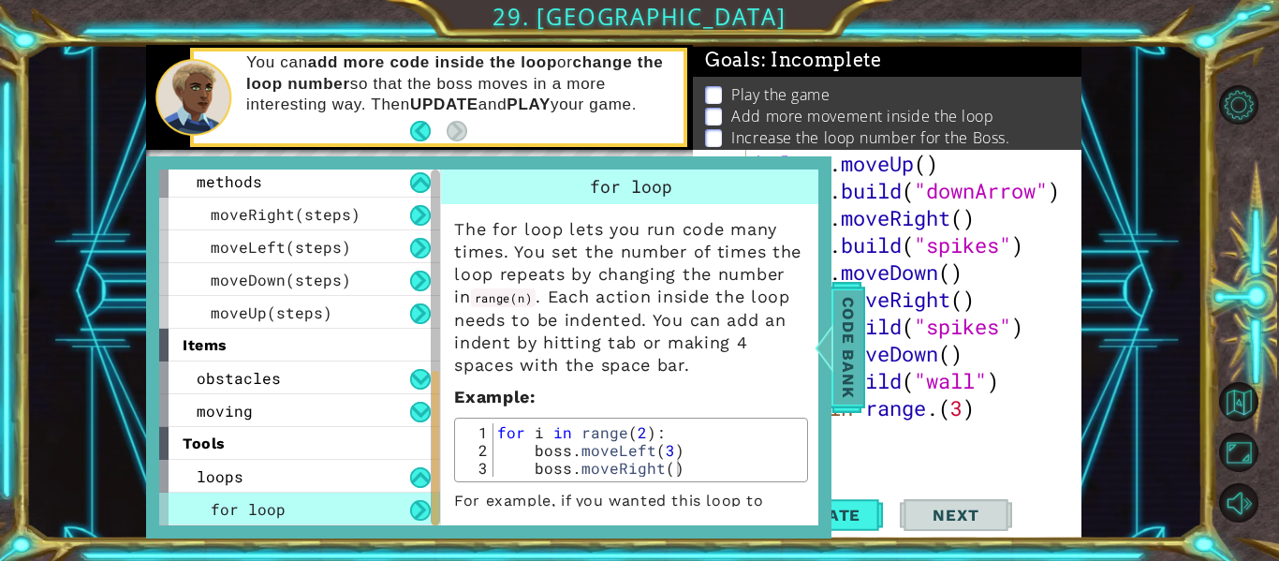
click at [857, 381] on span "Code Bank" at bounding box center [848, 347] width 30 height 114
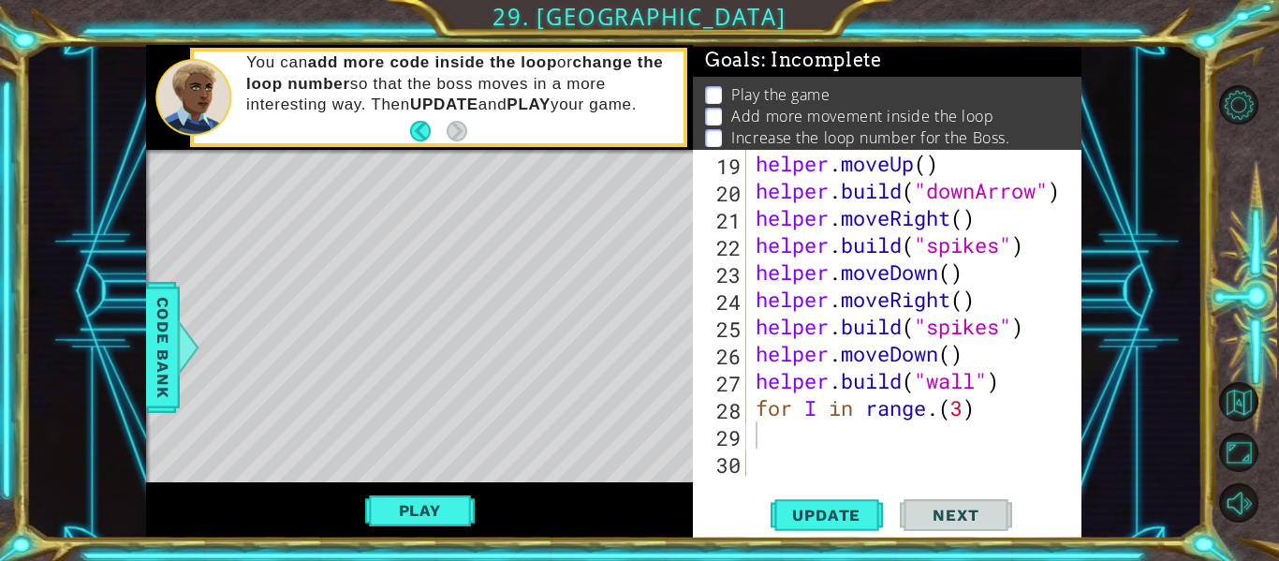
click at [760, 438] on div "helper . moveUp ( ) helper . build ( "downArrow" ) helper . moveRight ( ) helpe…" at bounding box center [919, 340] width 335 height 380
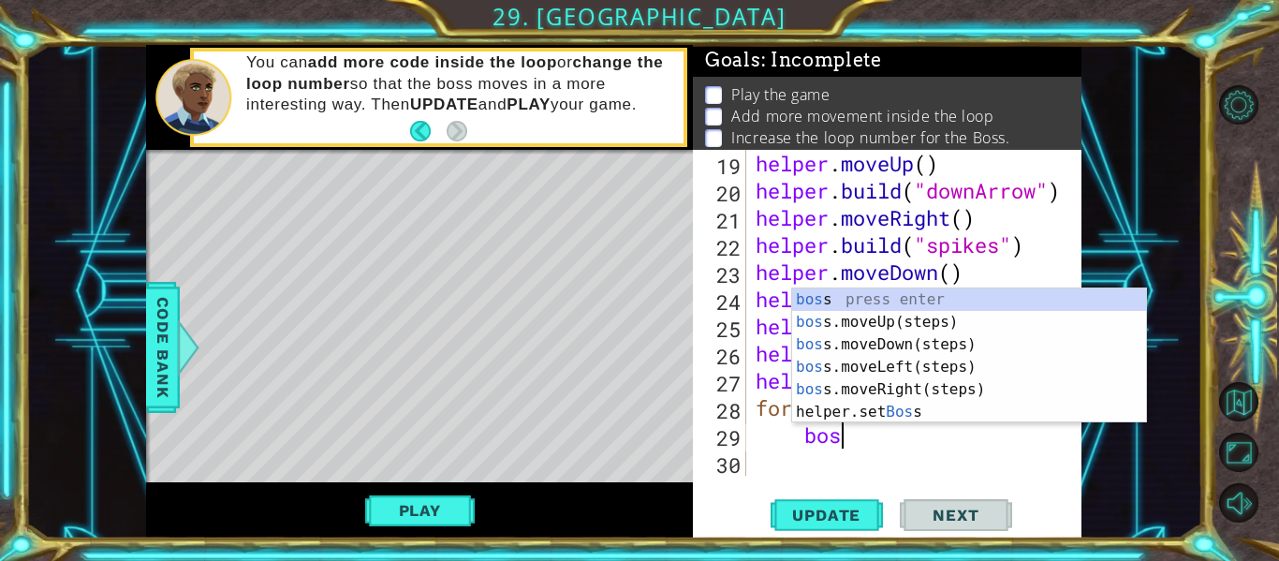
scroll to position [0, 4]
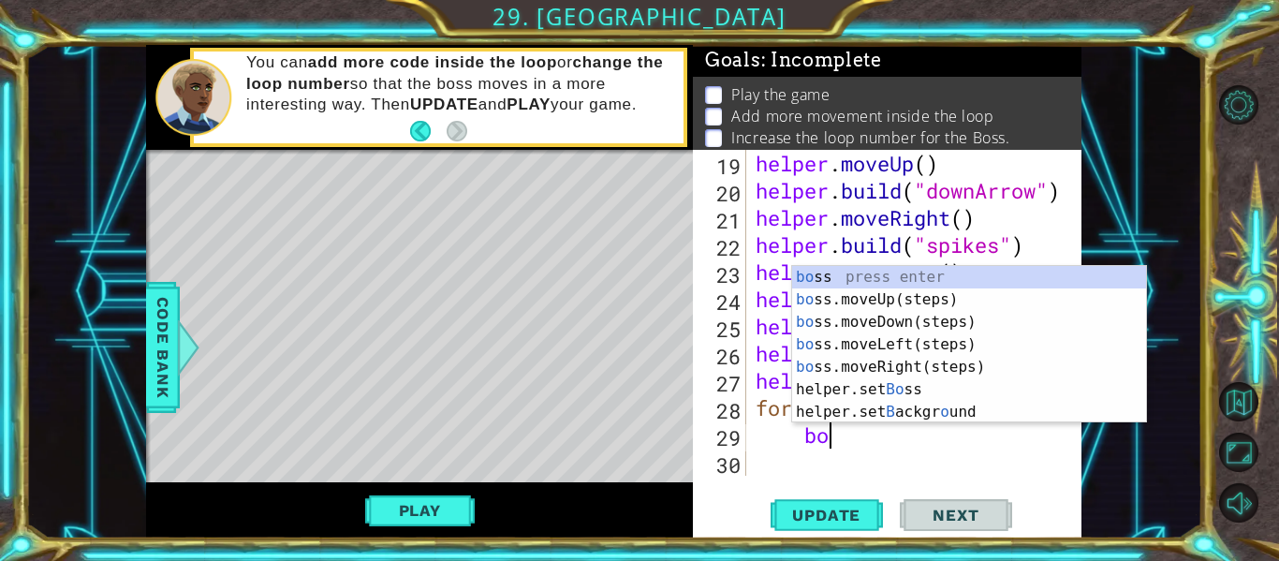
type textarea "b"
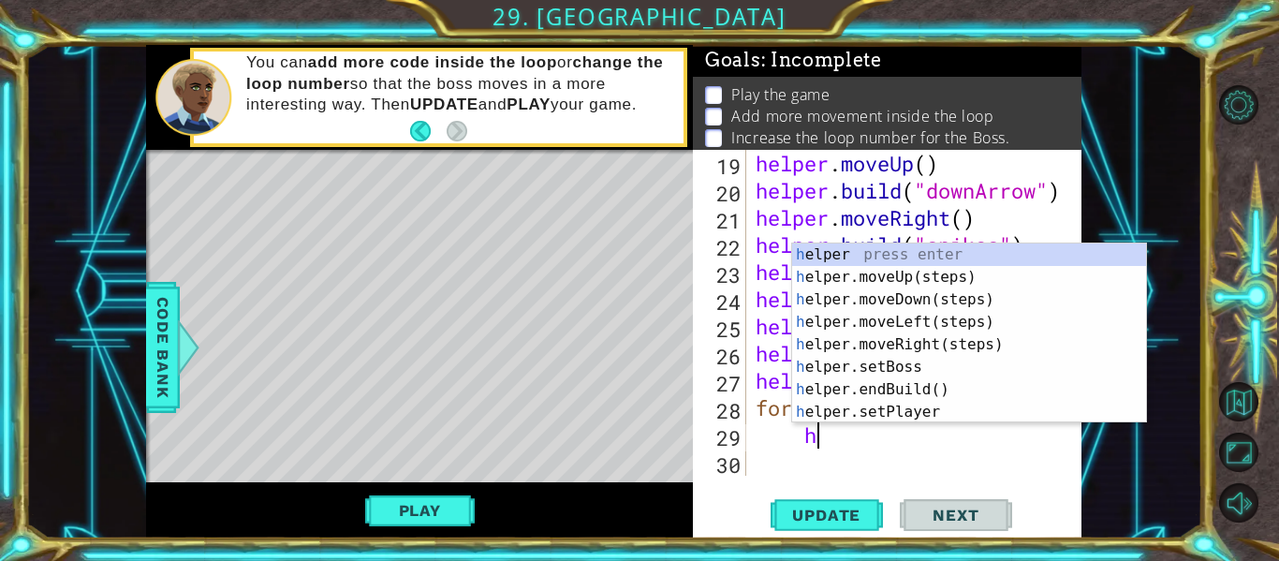
scroll to position [0, 3]
type textarea "he"
click at [934, 358] on div "he lper press enter he lper.moveUp(steps) press enter he lper.moveDown(steps) p…" at bounding box center [969, 355] width 354 height 225
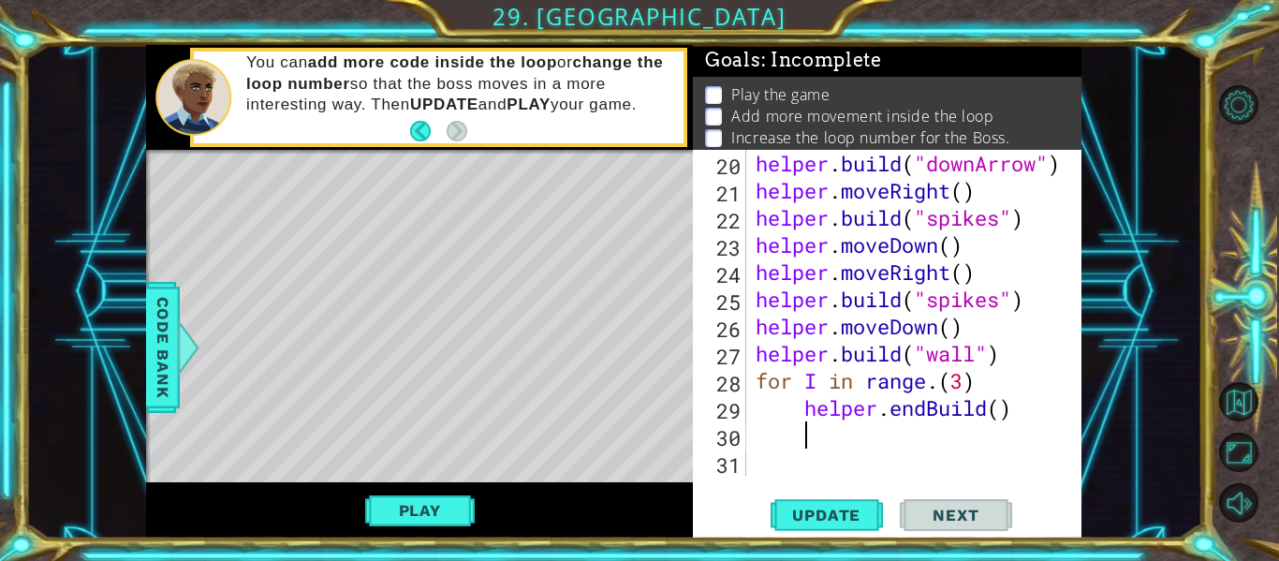
scroll to position [570, 0]
click at [1023, 412] on div "helper . build ( "downArrow" ) helper . moveRight ( ) helper . build ( "spikes"…" at bounding box center [919, 340] width 335 height 380
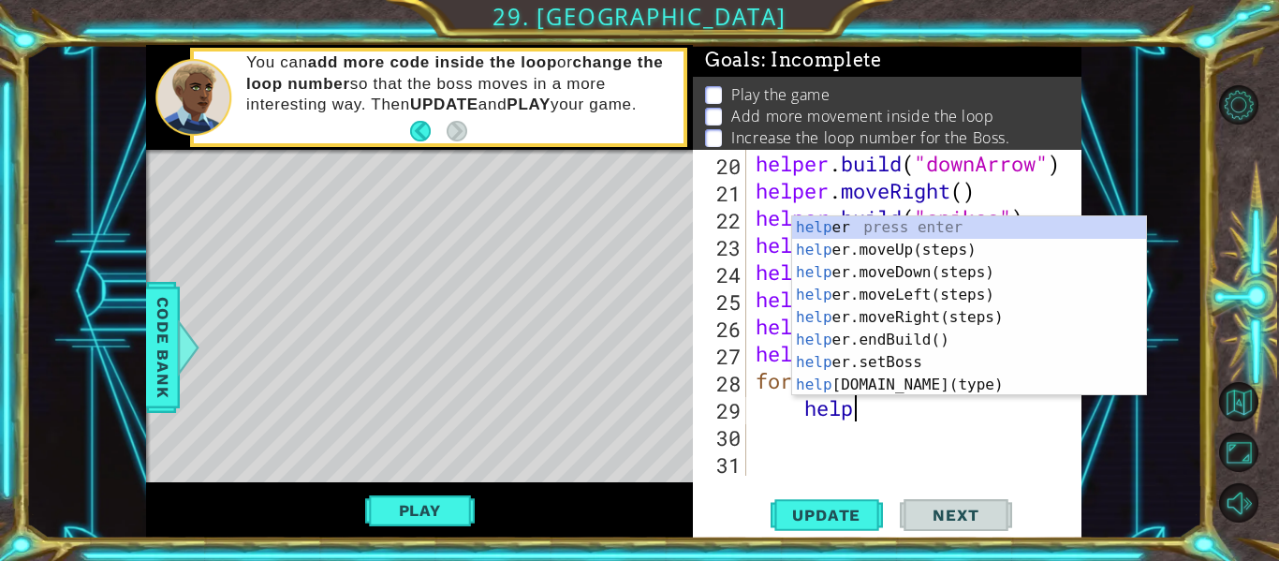
type textarea "h"
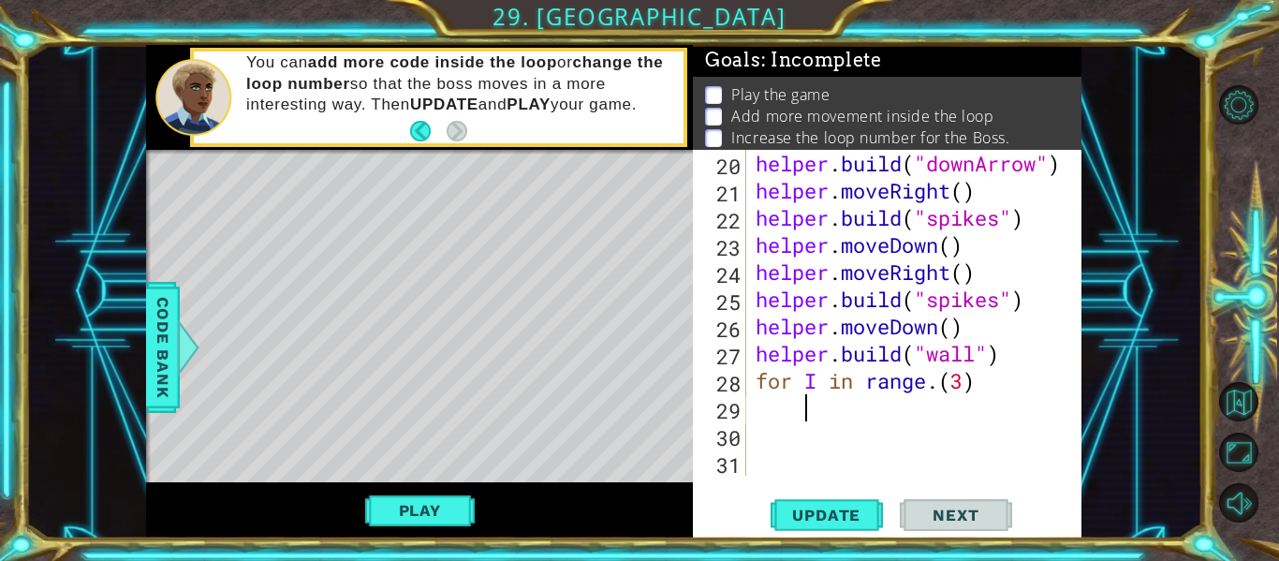
scroll to position [543, 0]
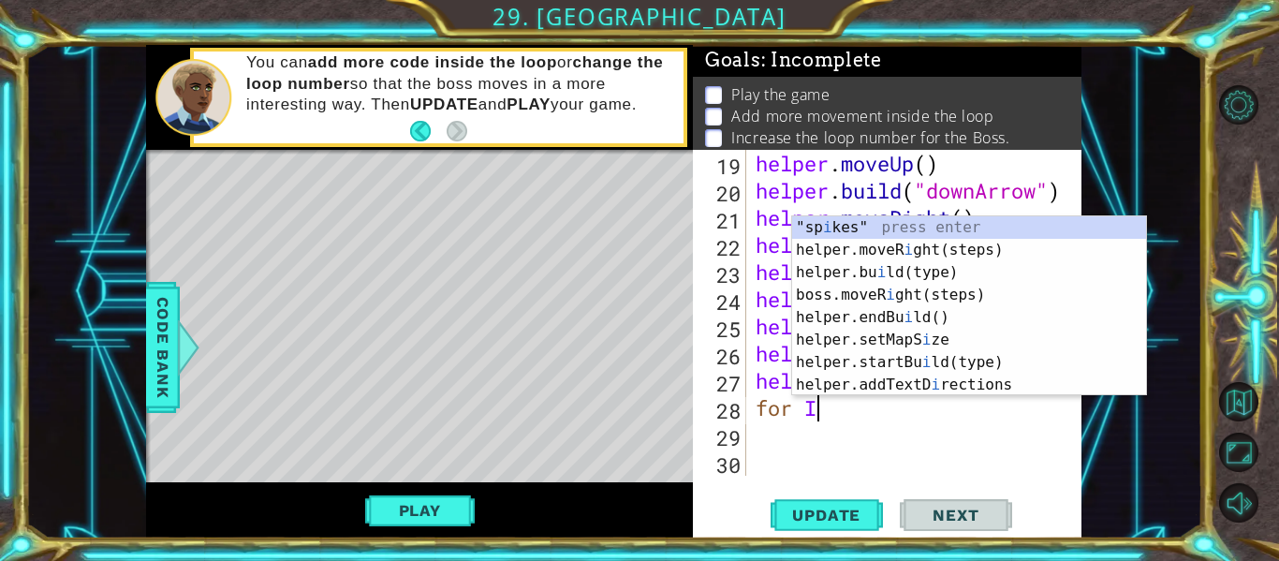
type textarea "f"
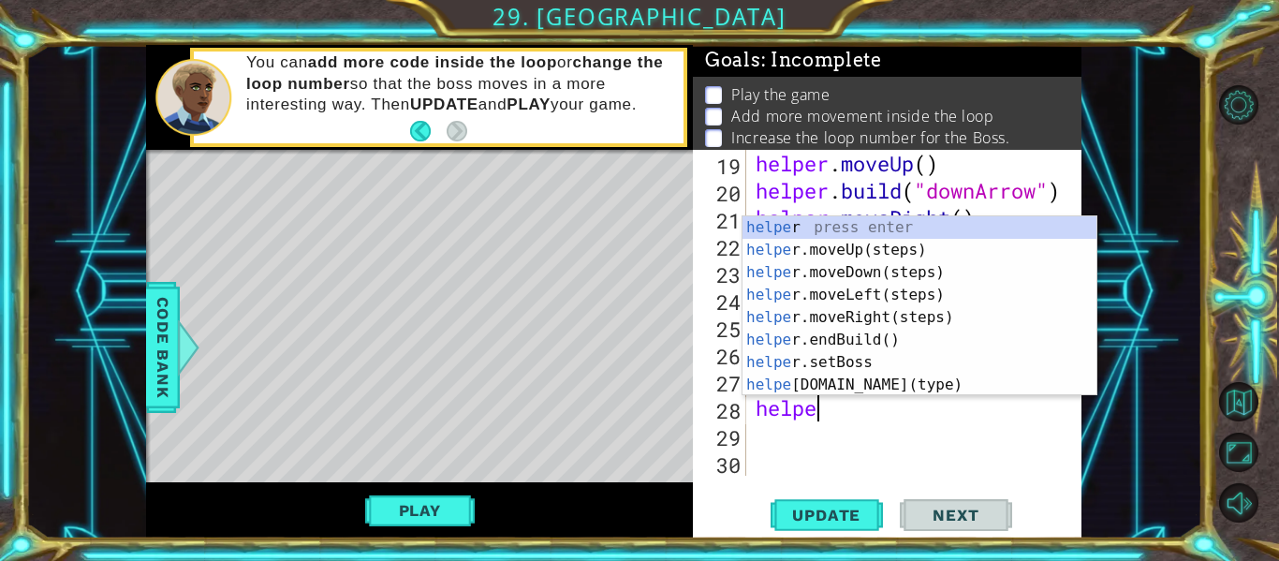
type textarea "helper"
click at [913, 335] on div "helper press enter helper .moveUp(steps) press enter helper .moveDown(steps) pr…" at bounding box center [919, 328] width 354 height 225
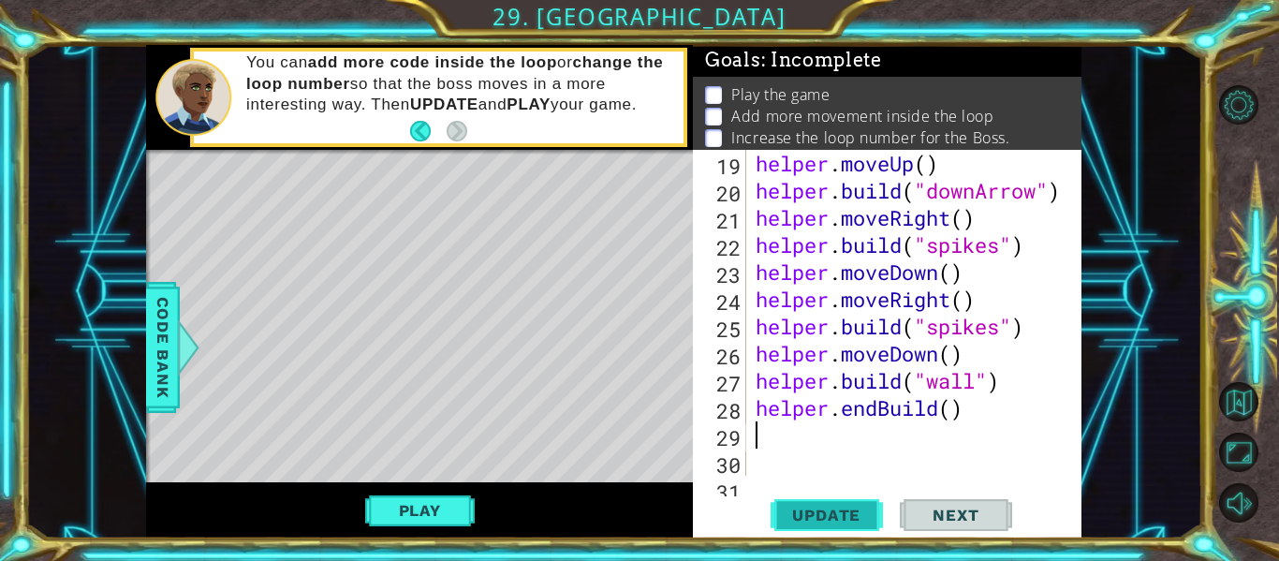
click at [836, 519] on span "Update" at bounding box center [826, 514] width 106 height 19
click at [438, 519] on button "Play" at bounding box center [420, 510] width 110 height 36
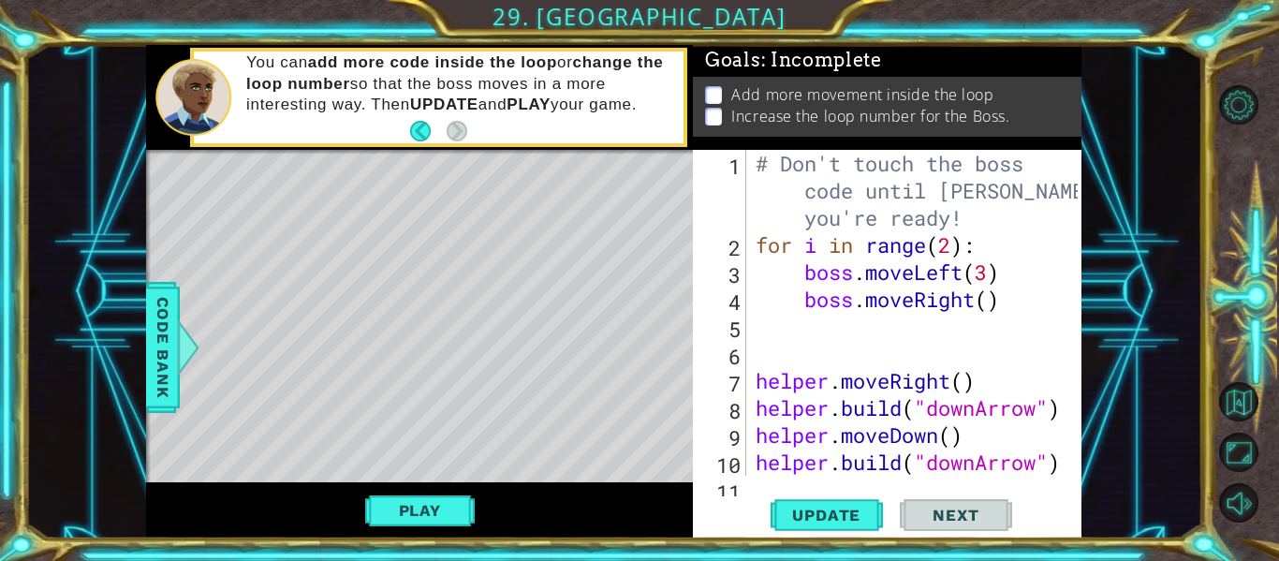
click at [832, 341] on div "# Don't touch the boss code until [PERSON_NAME] says you're ready! for i in ran…" at bounding box center [919, 367] width 335 height 434
click at [826, 325] on div "# Don't touch the boss code until [PERSON_NAME] says you're ready! for i in ran…" at bounding box center [919, 367] width 335 height 434
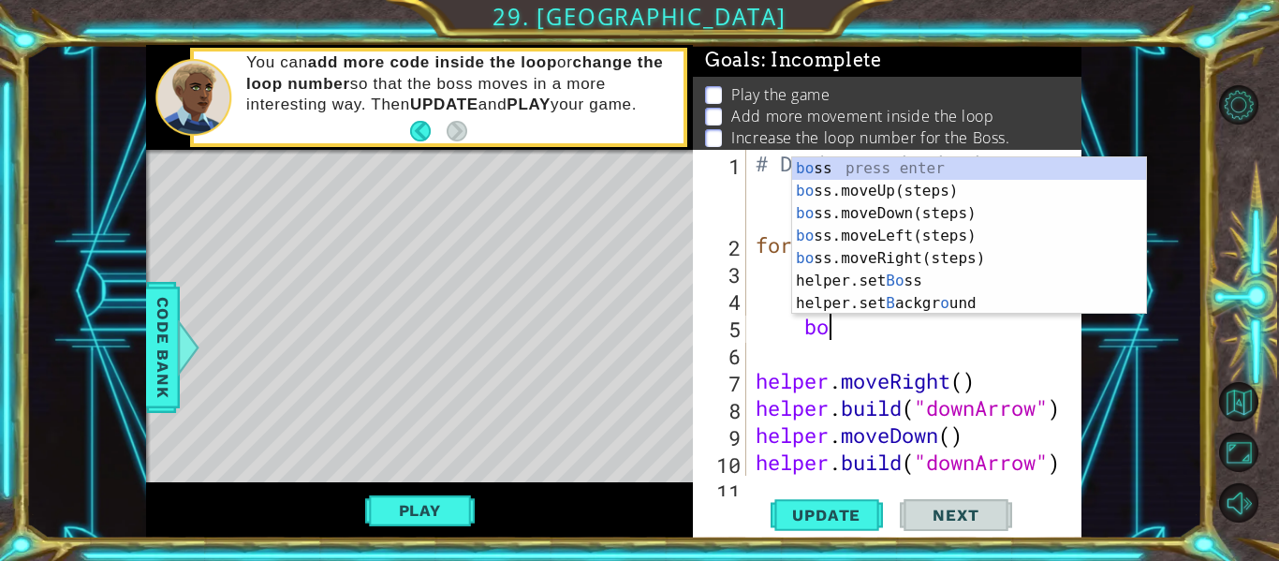
type textarea "boss"
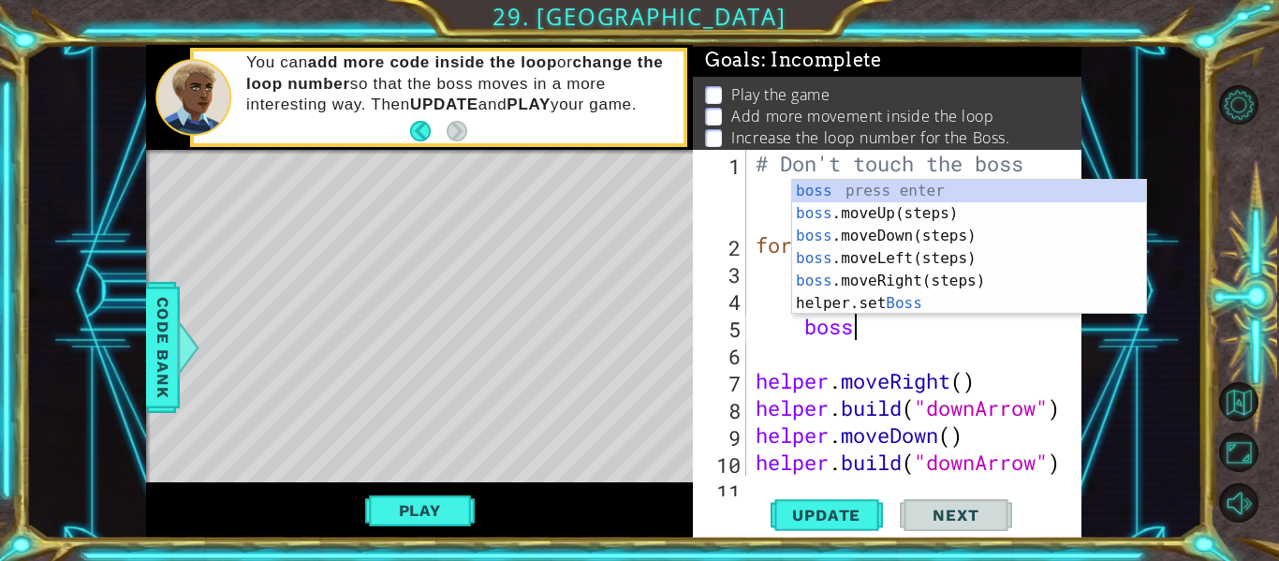
scroll to position [0, 4]
click at [904, 253] on div "boss press enter boss .moveUp(steps) press enter boss .moveDown(steps) press en…" at bounding box center [969, 270] width 354 height 180
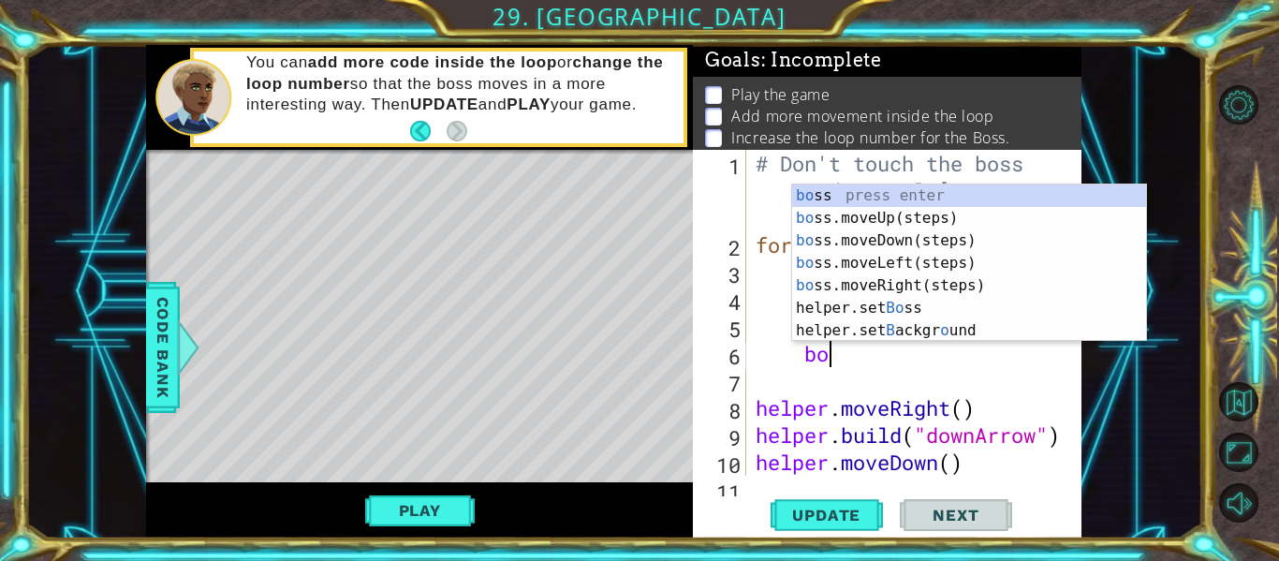
type textarea "boss"
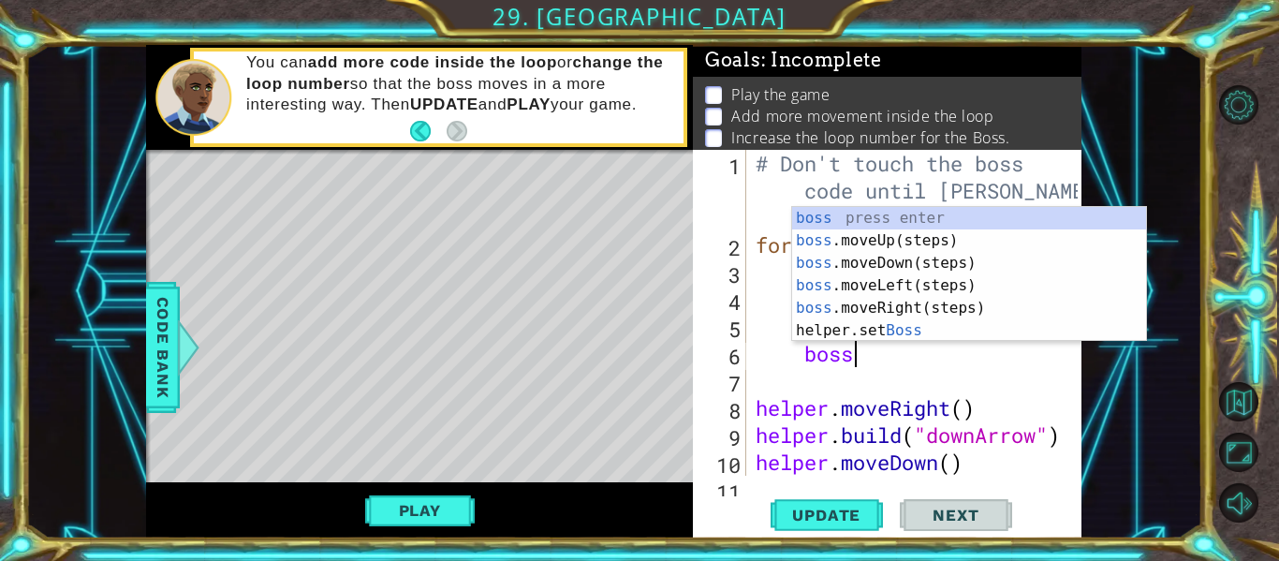
scroll to position [0, 4]
click at [893, 231] on div "boss press enter boss .moveUp(steps) press enter boss .moveDown(steps) press en…" at bounding box center [969, 297] width 354 height 180
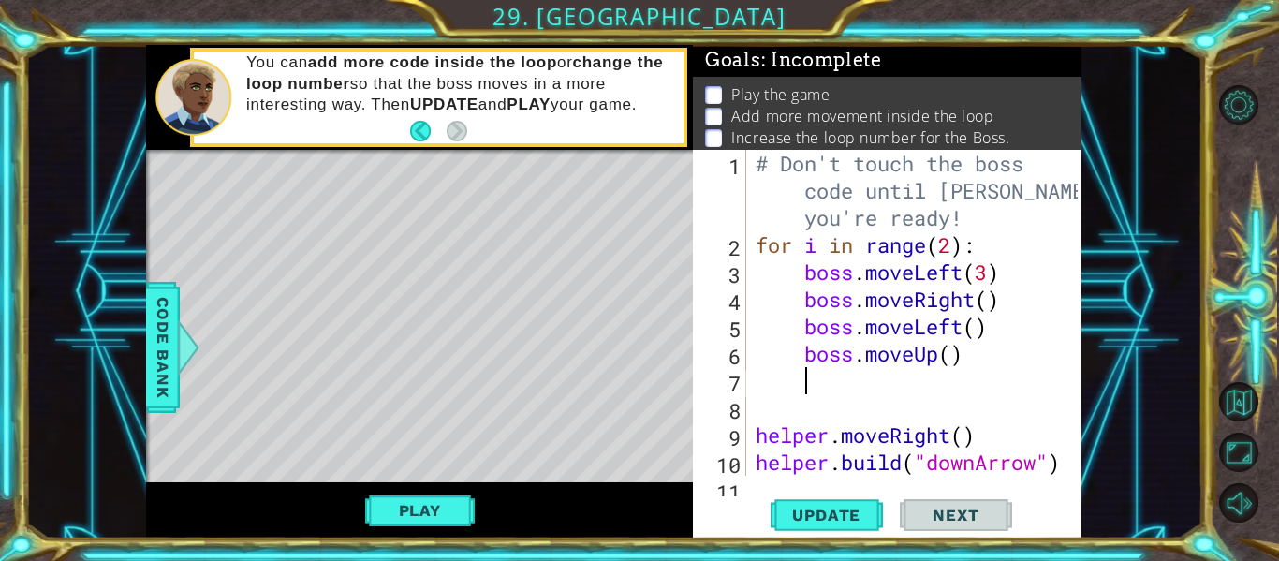
scroll to position [0, 1]
click at [955, 357] on div "# Don't touch the boss code until [PERSON_NAME] says you're ready! for i in ran…" at bounding box center [919, 367] width 335 height 434
click at [802, 508] on span "Update" at bounding box center [826, 514] width 106 height 19
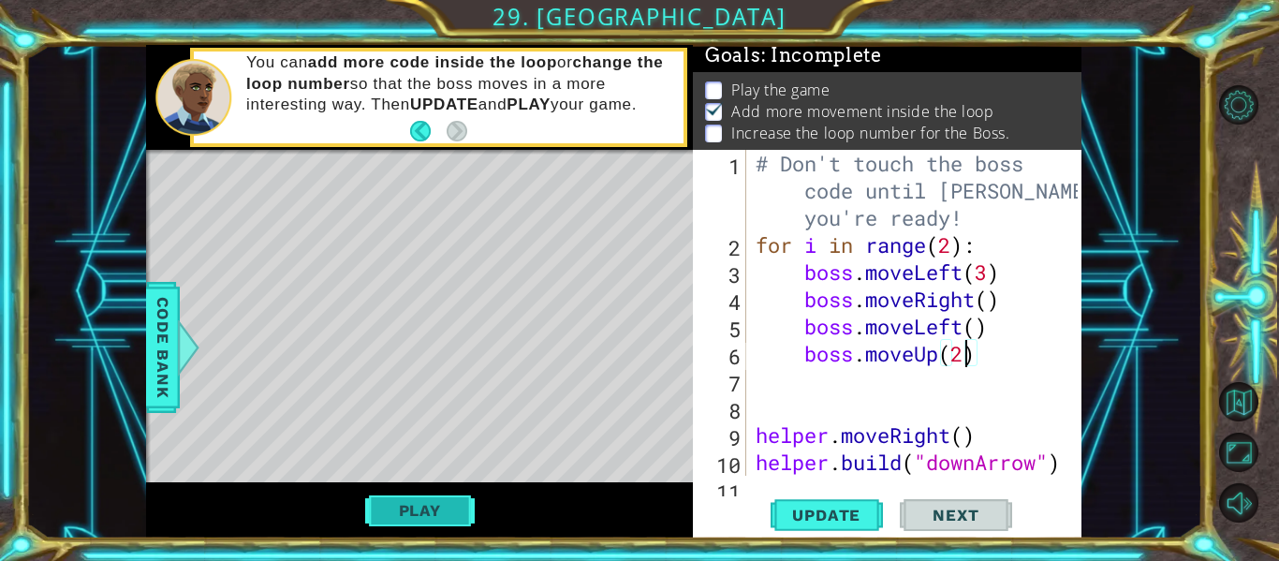
click at [415, 519] on button "Play" at bounding box center [420, 510] width 110 height 36
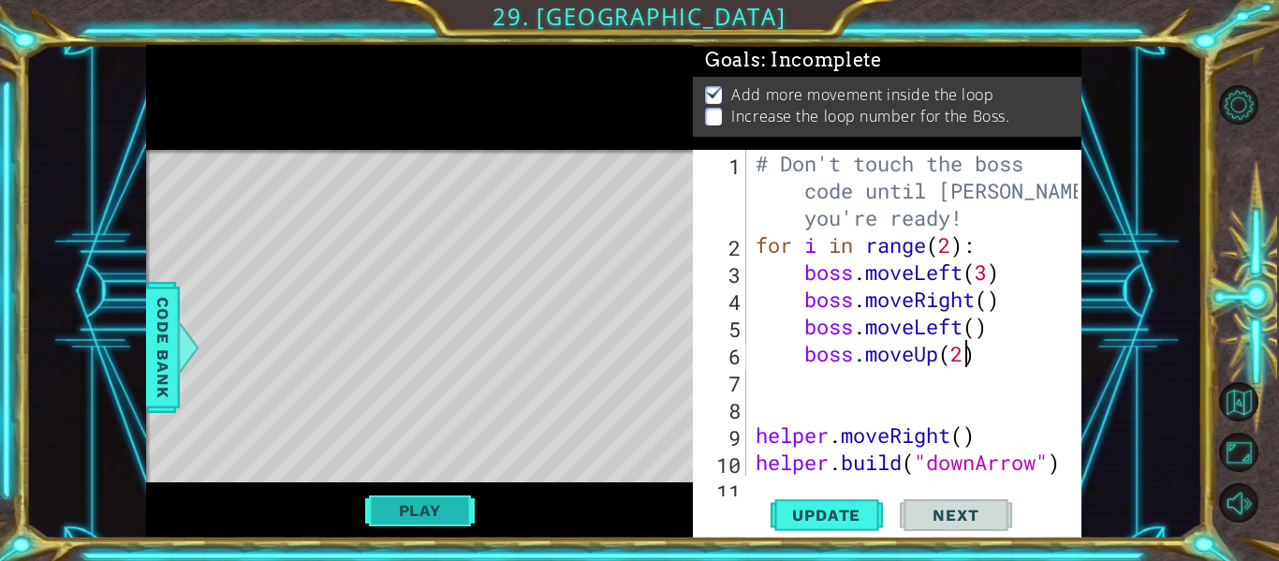
scroll to position [0, 0]
click at [952, 244] on div "# Don't touch the boss code until [PERSON_NAME] says you're ready! for i in ran…" at bounding box center [919, 367] width 335 height 434
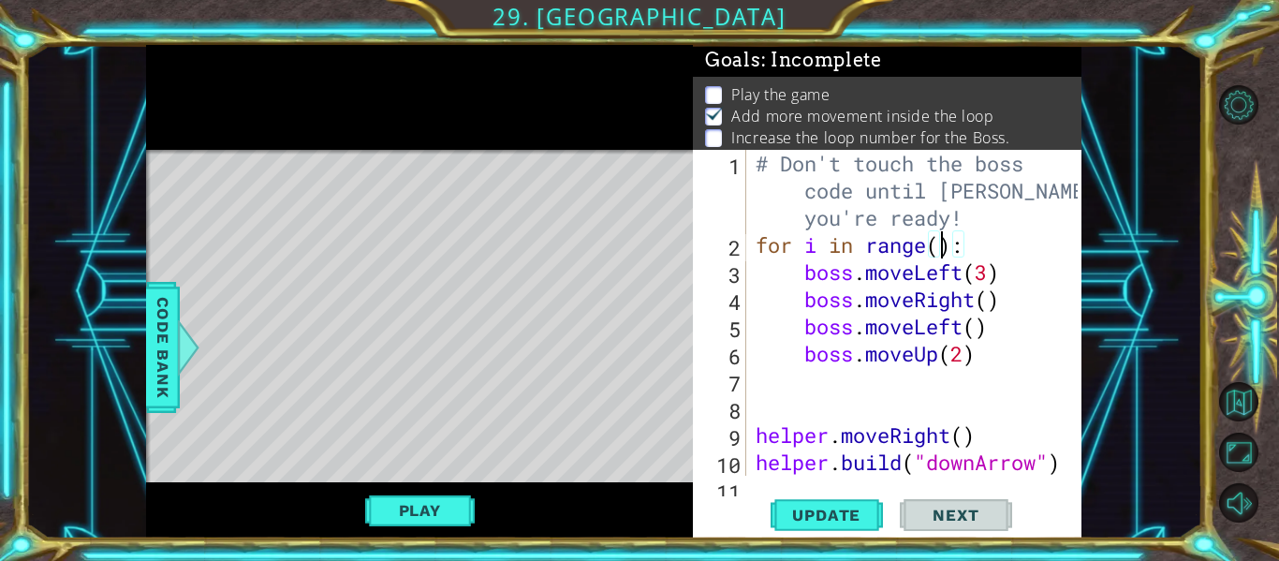
scroll to position [0, 9]
type textarea "for i in range(5):"
click at [798, 510] on span "Update" at bounding box center [826, 514] width 106 height 19
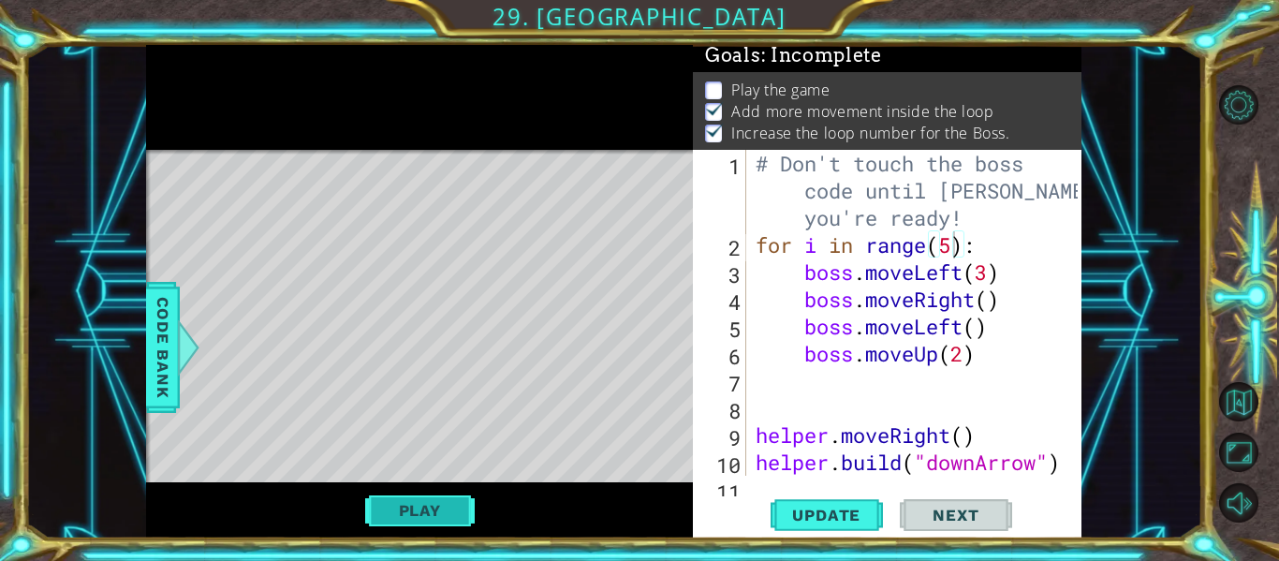
click at [431, 500] on button "Play" at bounding box center [420, 510] width 110 height 36
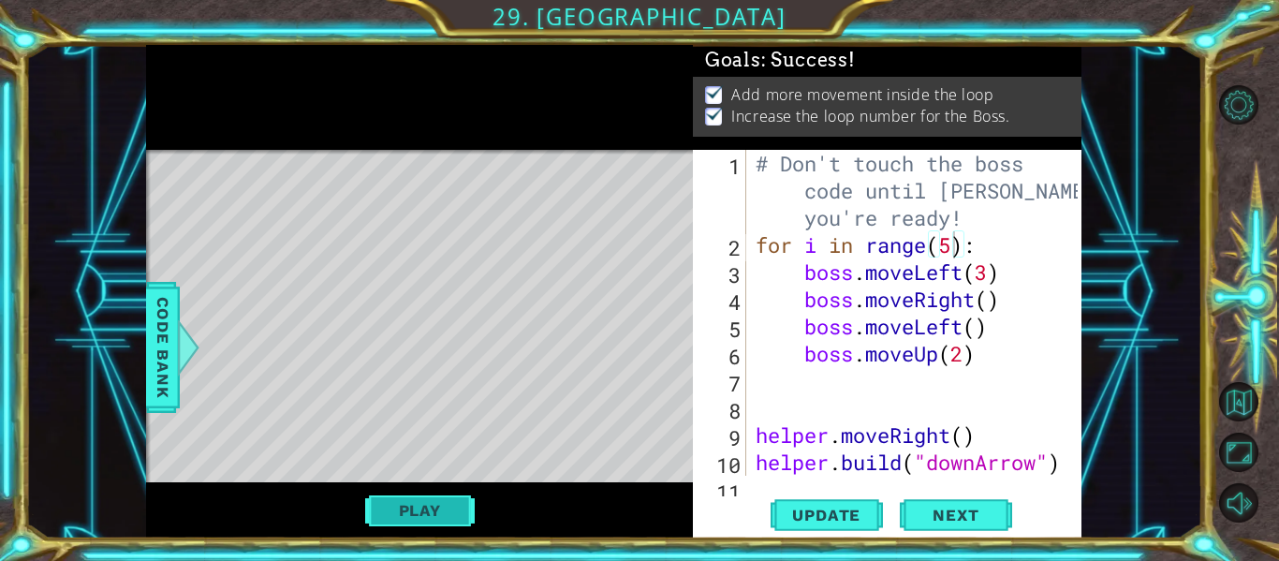
scroll to position [0, 0]
click at [947, 516] on span "Next" at bounding box center [955, 518] width 83 height 19
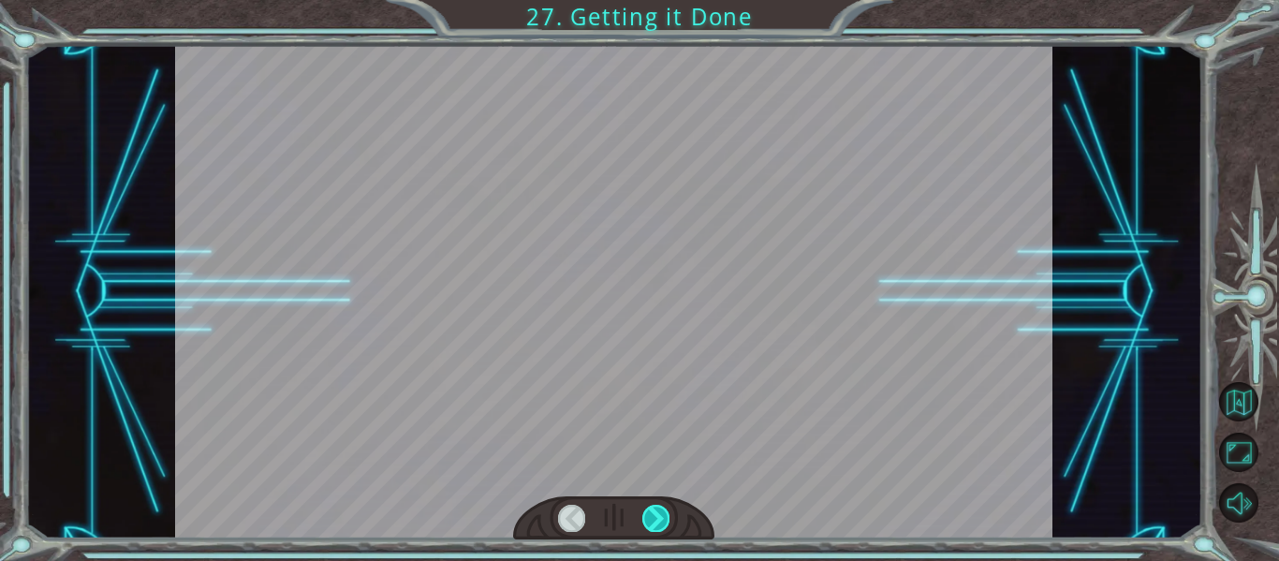
click at [650, 519] on div at bounding box center [655, 517] width 27 height 26
click at [667, 511] on div at bounding box center [655, 517] width 27 height 26
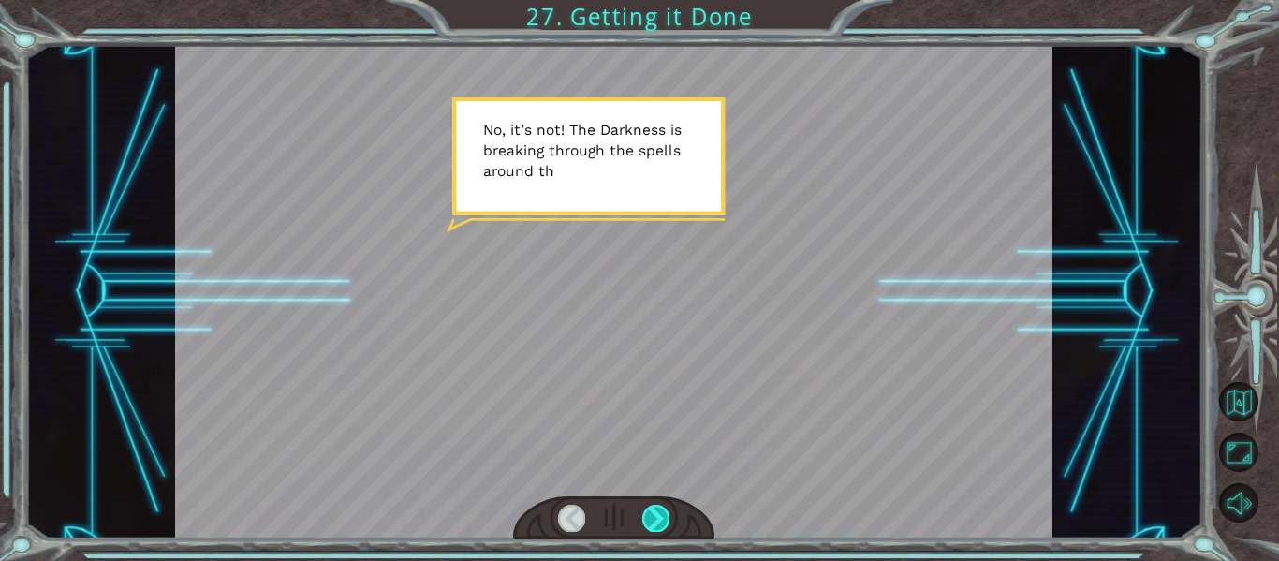
click at [667, 511] on div at bounding box center [655, 517] width 27 height 26
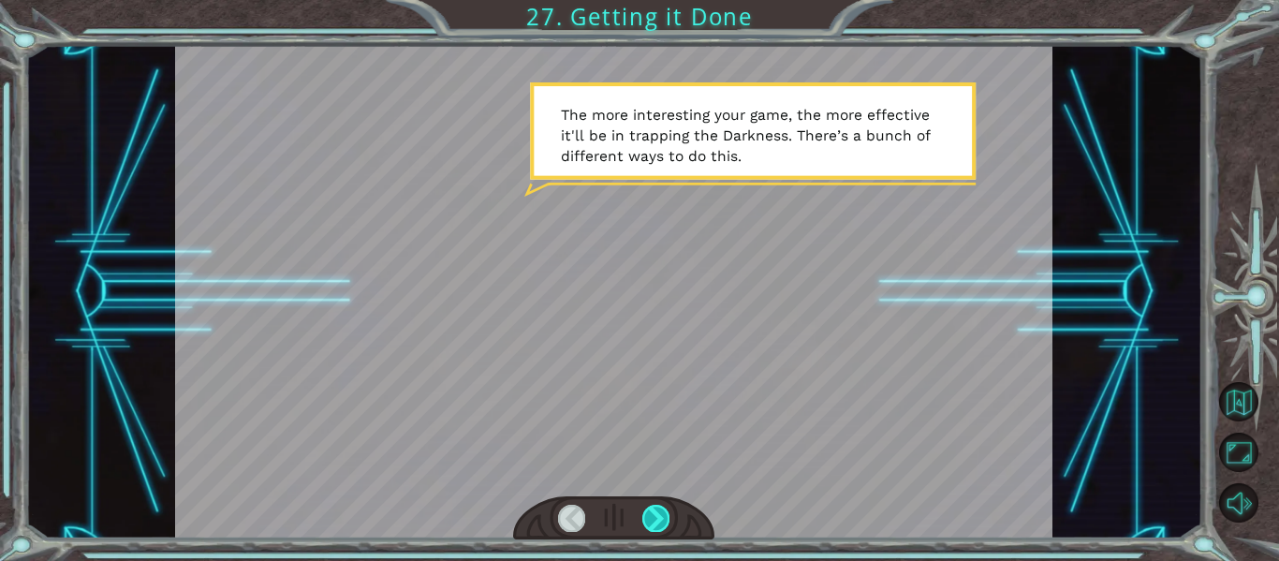
click at [667, 511] on div at bounding box center [655, 517] width 27 height 26
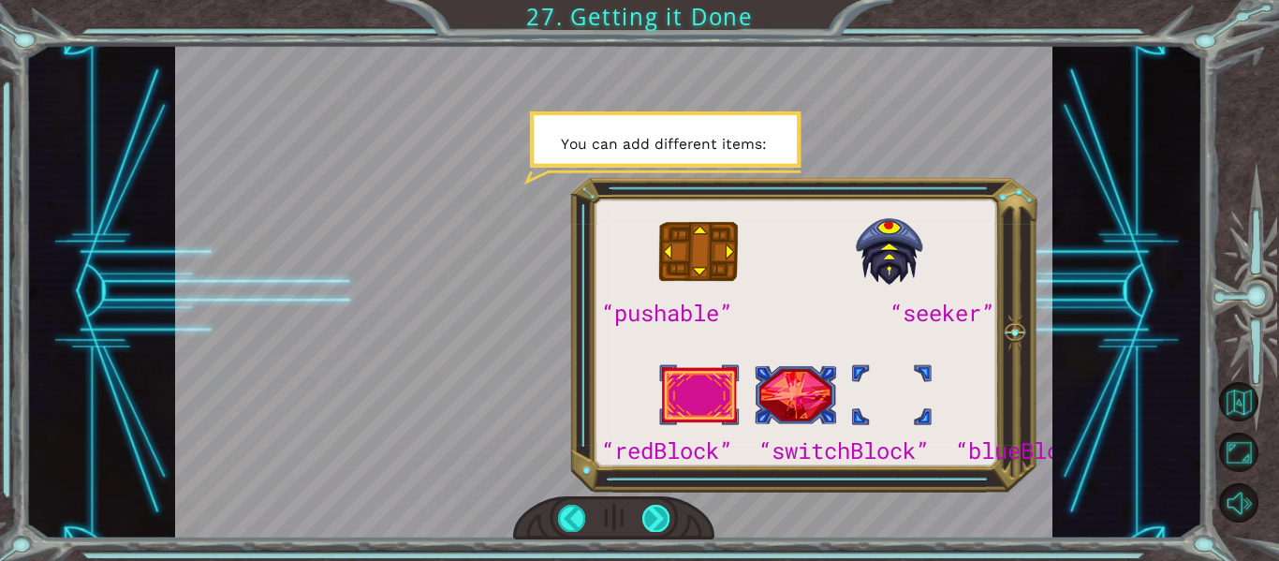
click at [653, 523] on div at bounding box center [655, 517] width 27 height 26
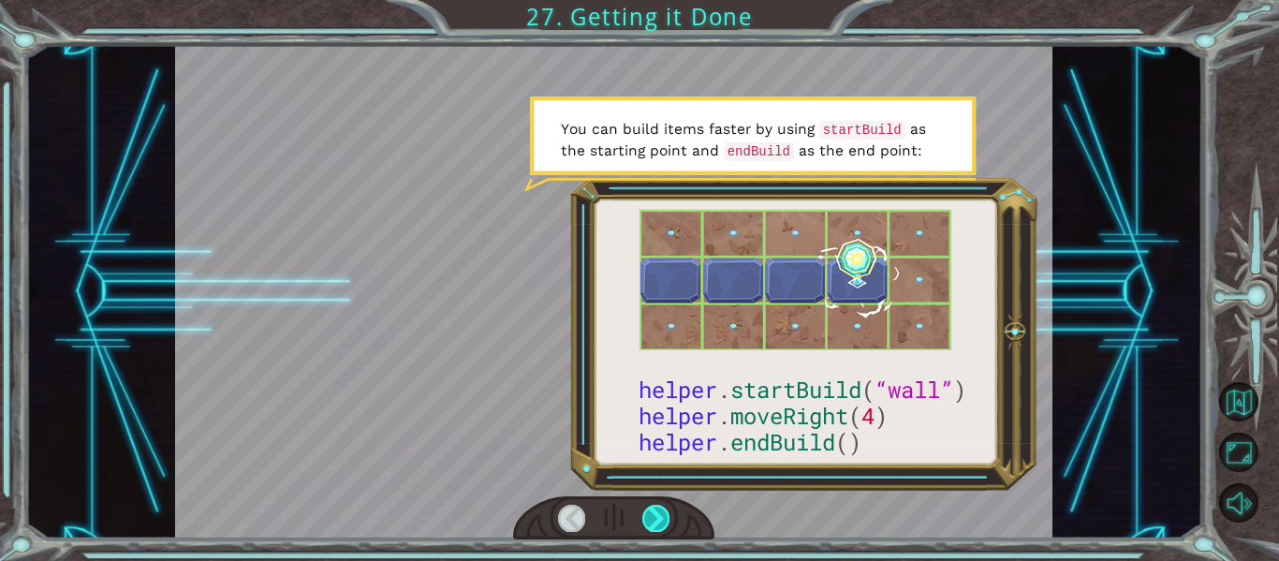
click at [653, 523] on div at bounding box center [655, 517] width 27 height 26
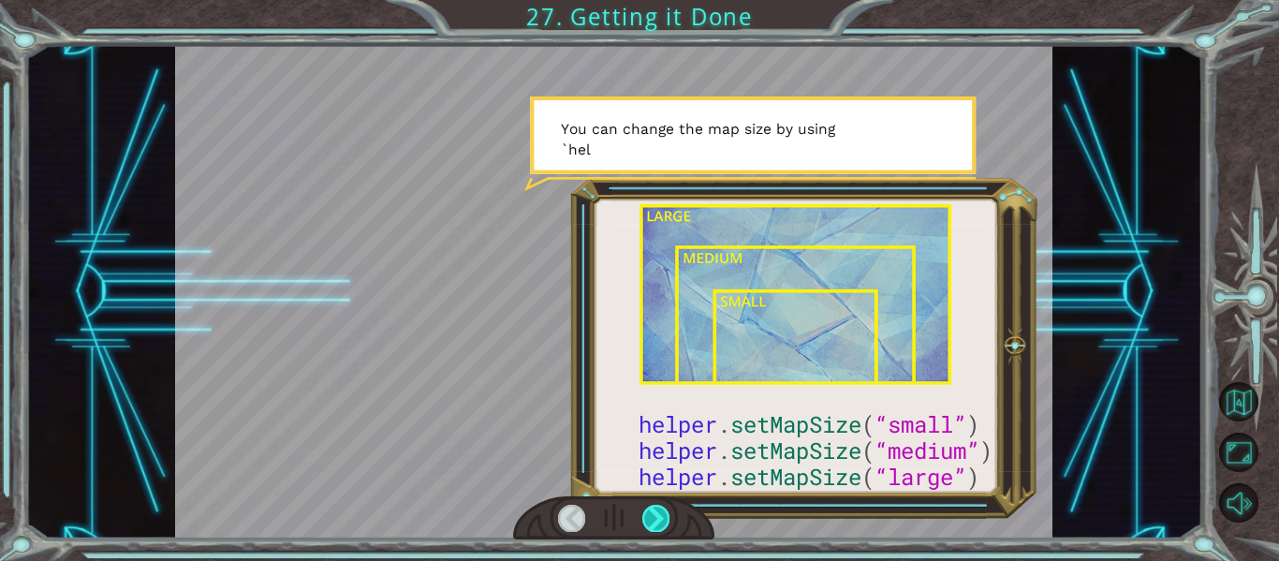
click at [653, 523] on div at bounding box center [655, 517] width 27 height 26
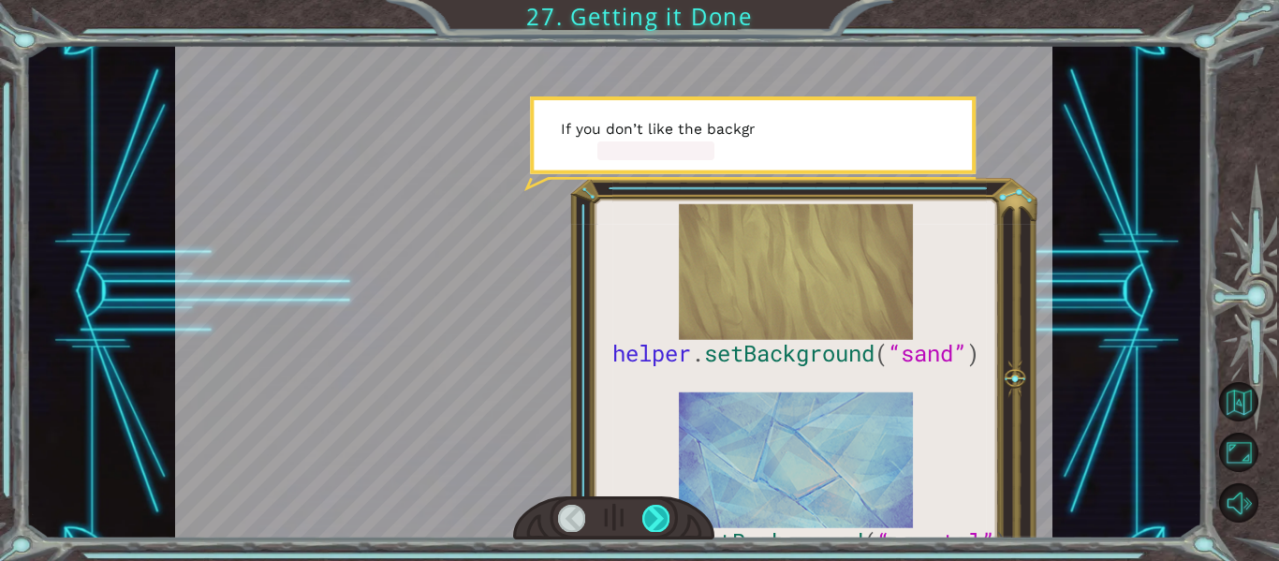
click at [653, 523] on div at bounding box center [655, 517] width 27 height 26
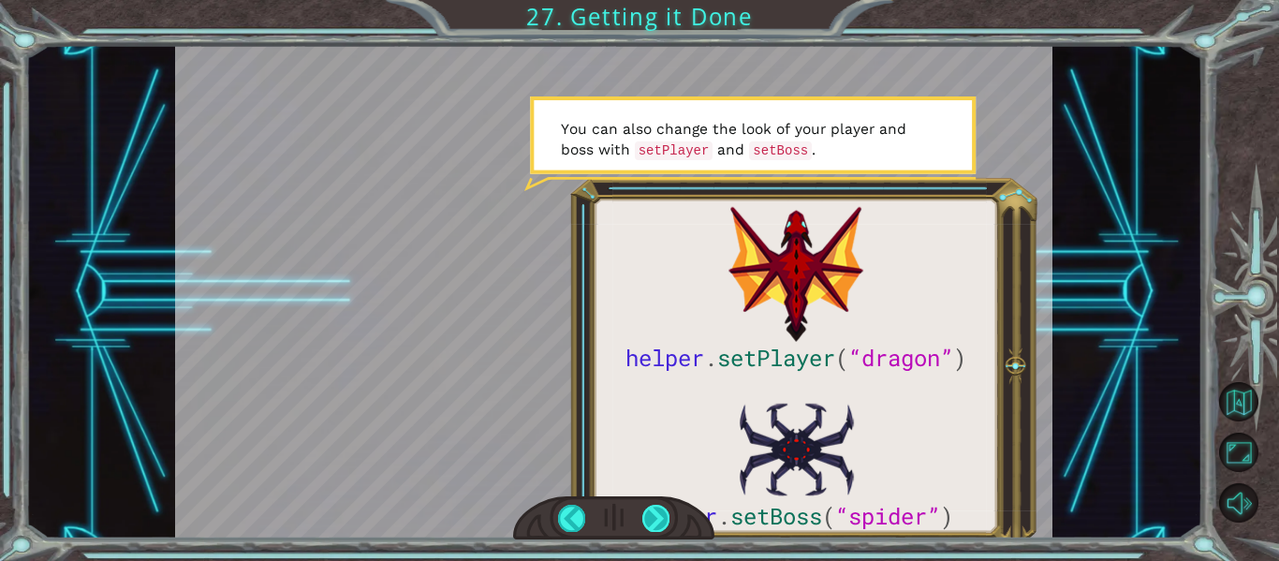
click at [655, 525] on div at bounding box center [655, 517] width 27 height 26
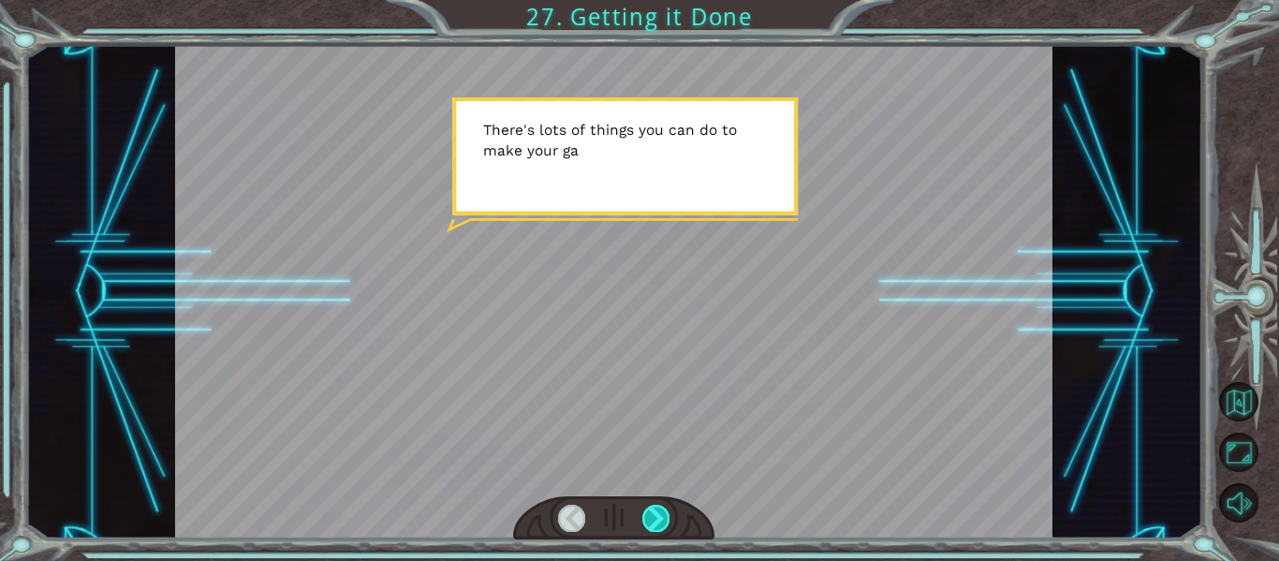
click at [655, 525] on div at bounding box center [655, 517] width 27 height 26
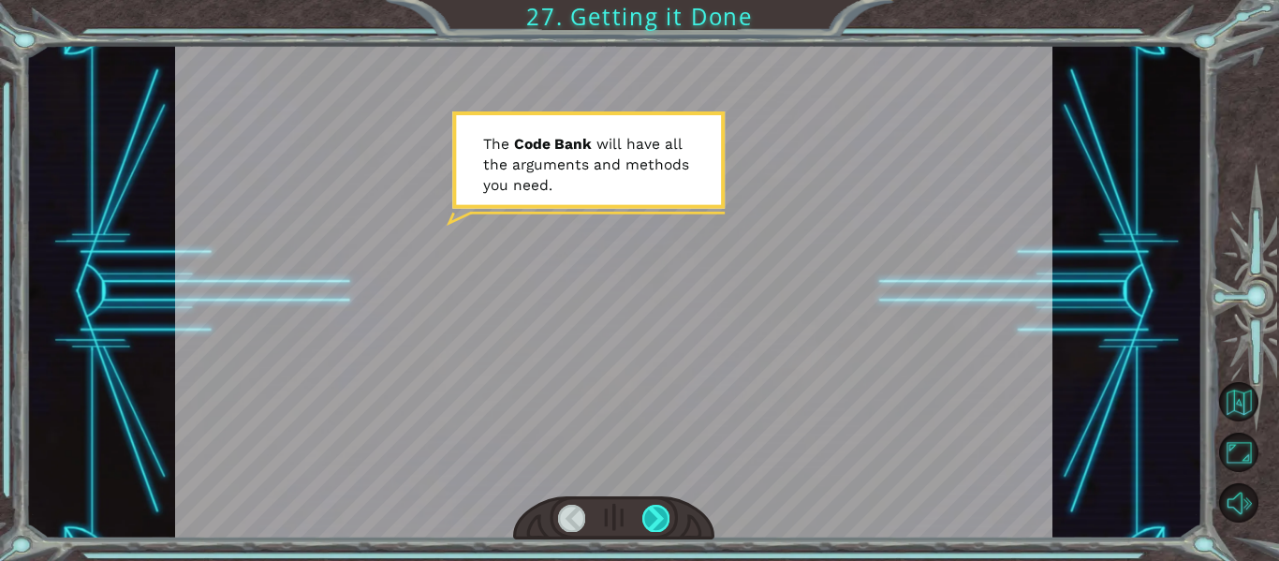
click at [655, 525] on div at bounding box center [655, 517] width 27 height 26
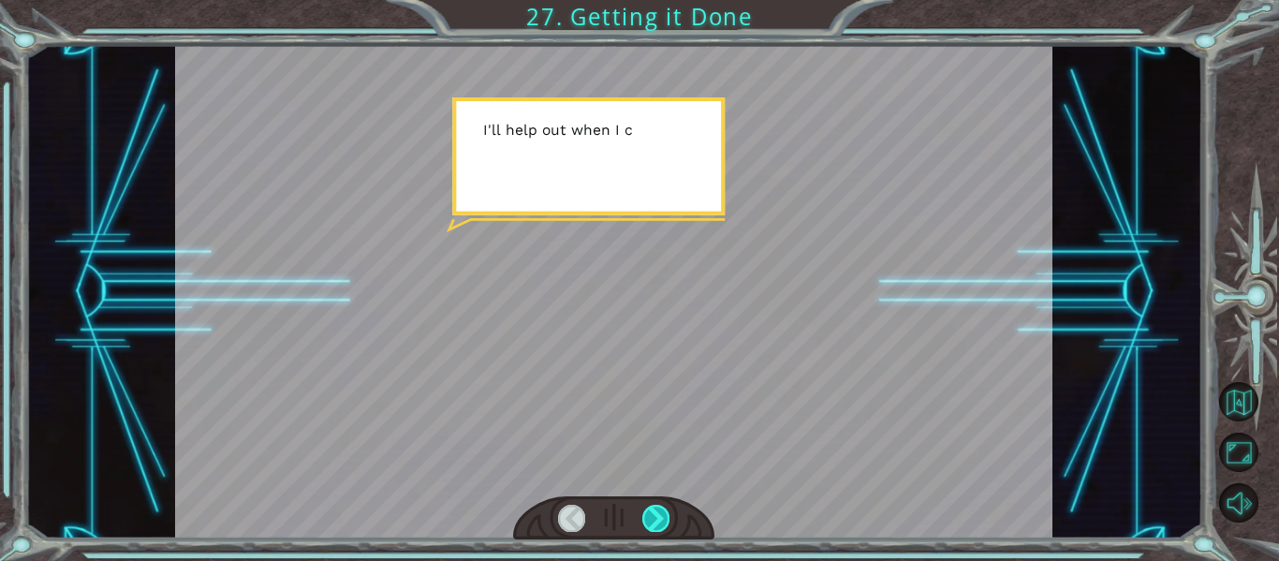
click at [655, 525] on div at bounding box center [655, 517] width 27 height 26
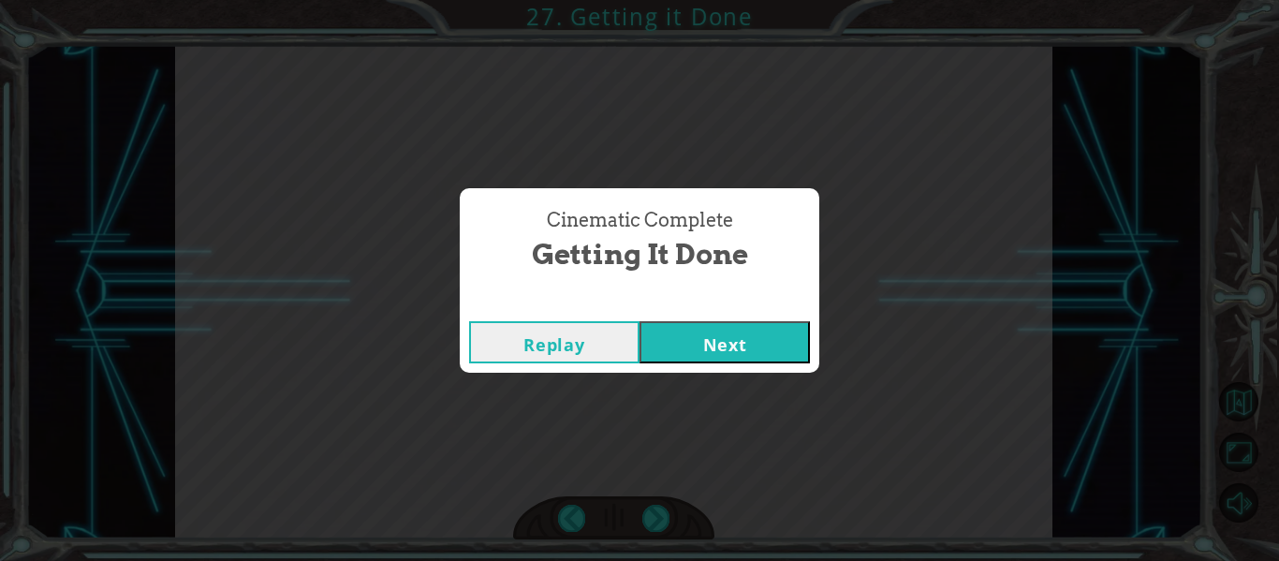
click at [703, 350] on button "Next" at bounding box center [724, 342] width 170 height 42
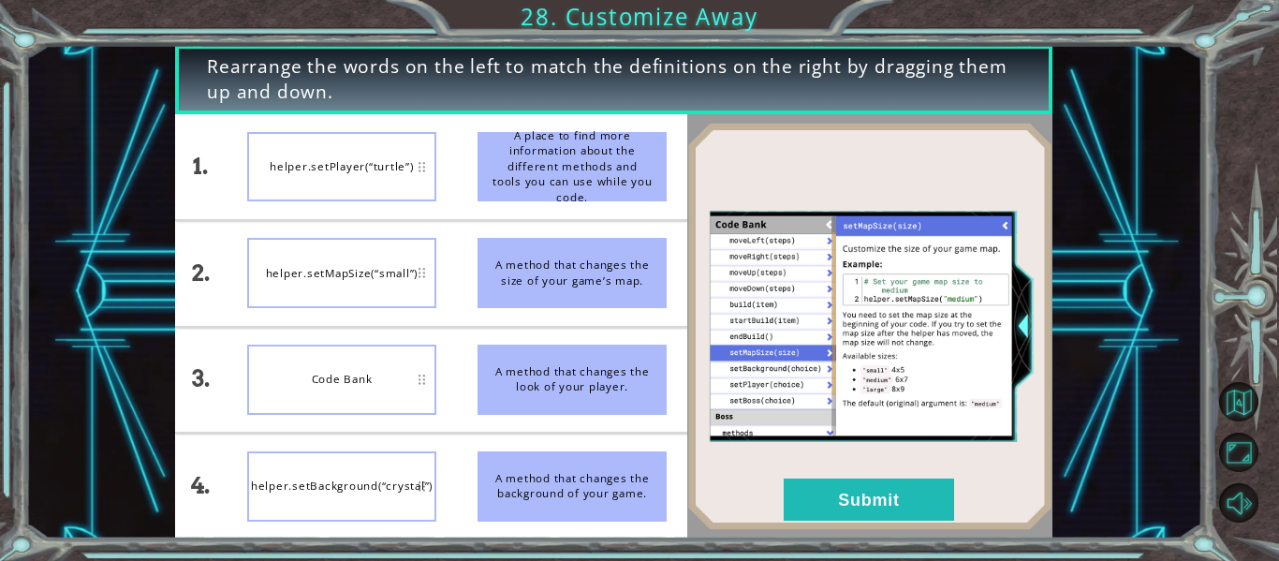
drag, startPoint x: 591, startPoint y: 401, endPoint x: 423, endPoint y: 216, distance: 249.1
click at [423, 216] on div "1. 2. 3. 4. helper.setPlayer(“turtle”) helper.setMapSize(“small”) Code Bank hel…" at bounding box center [431, 326] width 512 height 424
click at [866, 504] on button "Submit" at bounding box center [868, 499] width 170 height 42
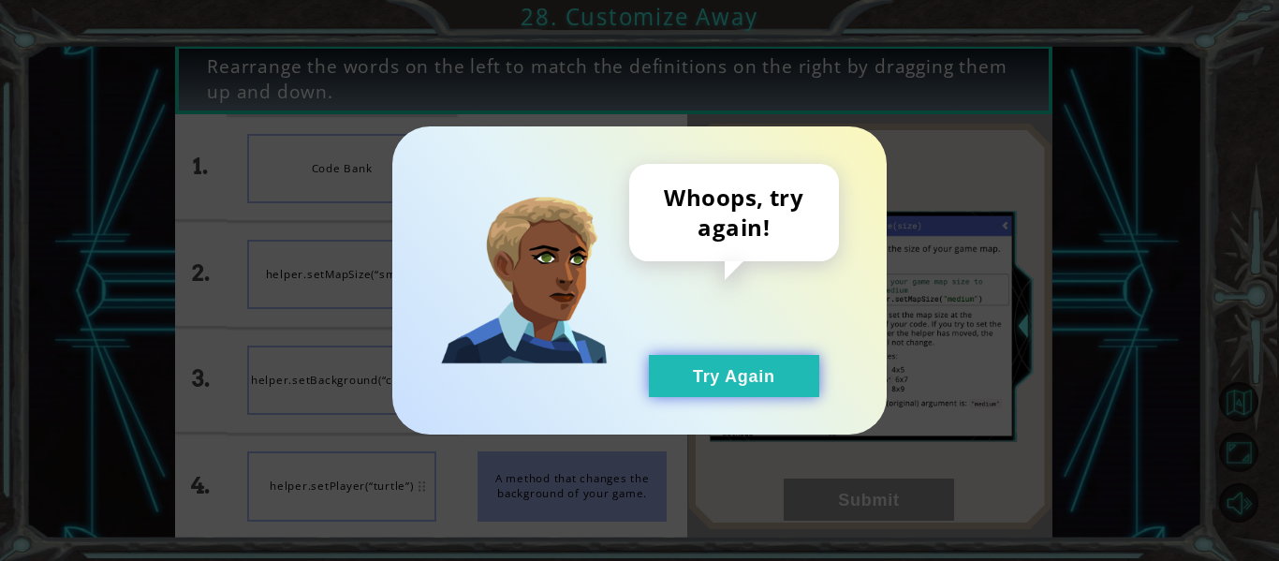
click at [762, 381] on button "Try Again" at bounding box center [734, 376] width 170 height 42
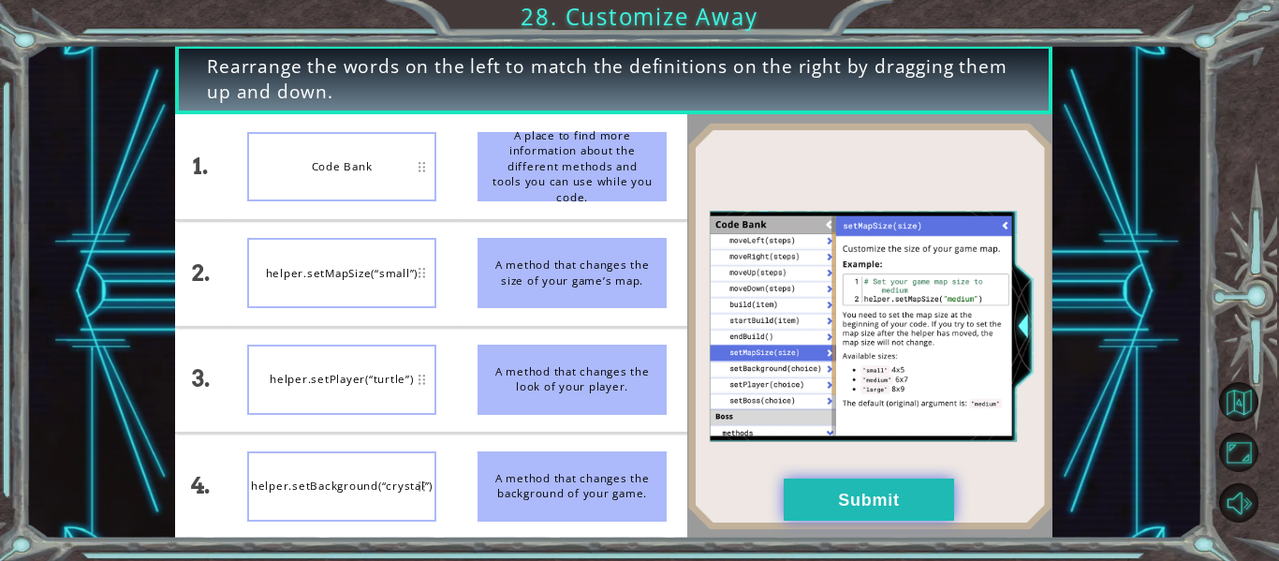
click at [885, 500] on button "Submit" at bounding box center [868, 499] width 170 height 42
